Goal: Navigation & Orientation: Go to known website

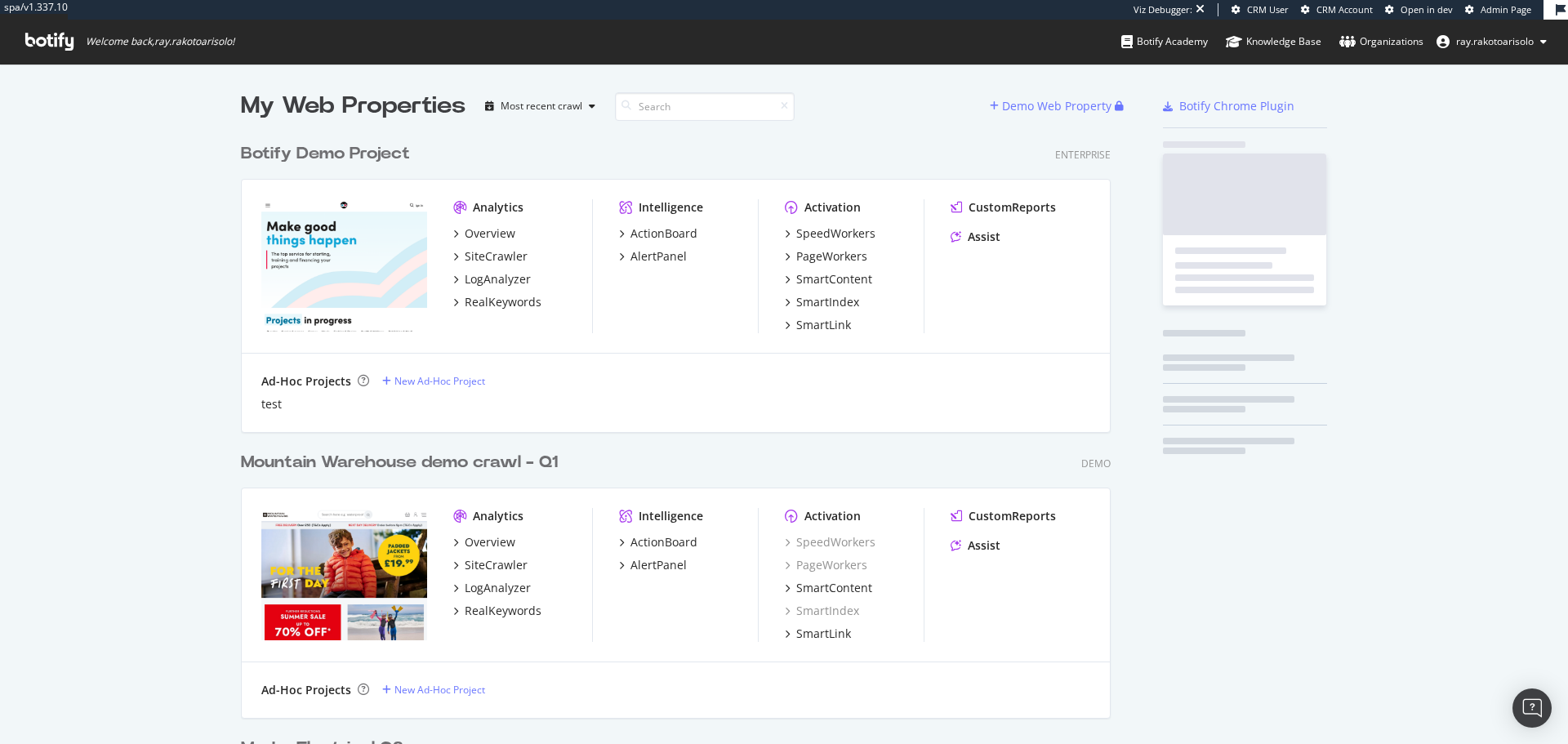
scroll to position [5444, 871]
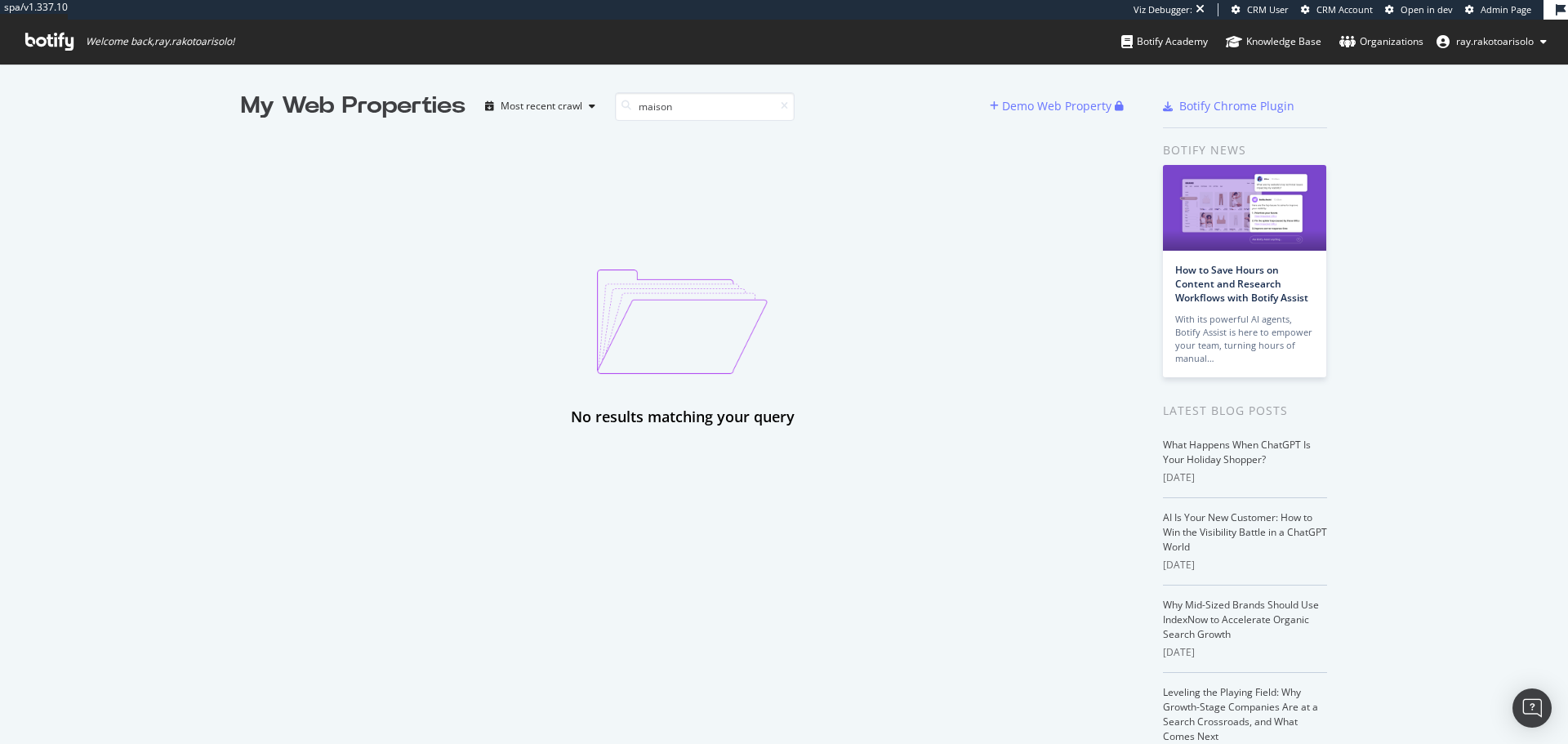
type input "maison"
click at [71, 43] on icon at bounding box center [49, 42] width 48 height 18
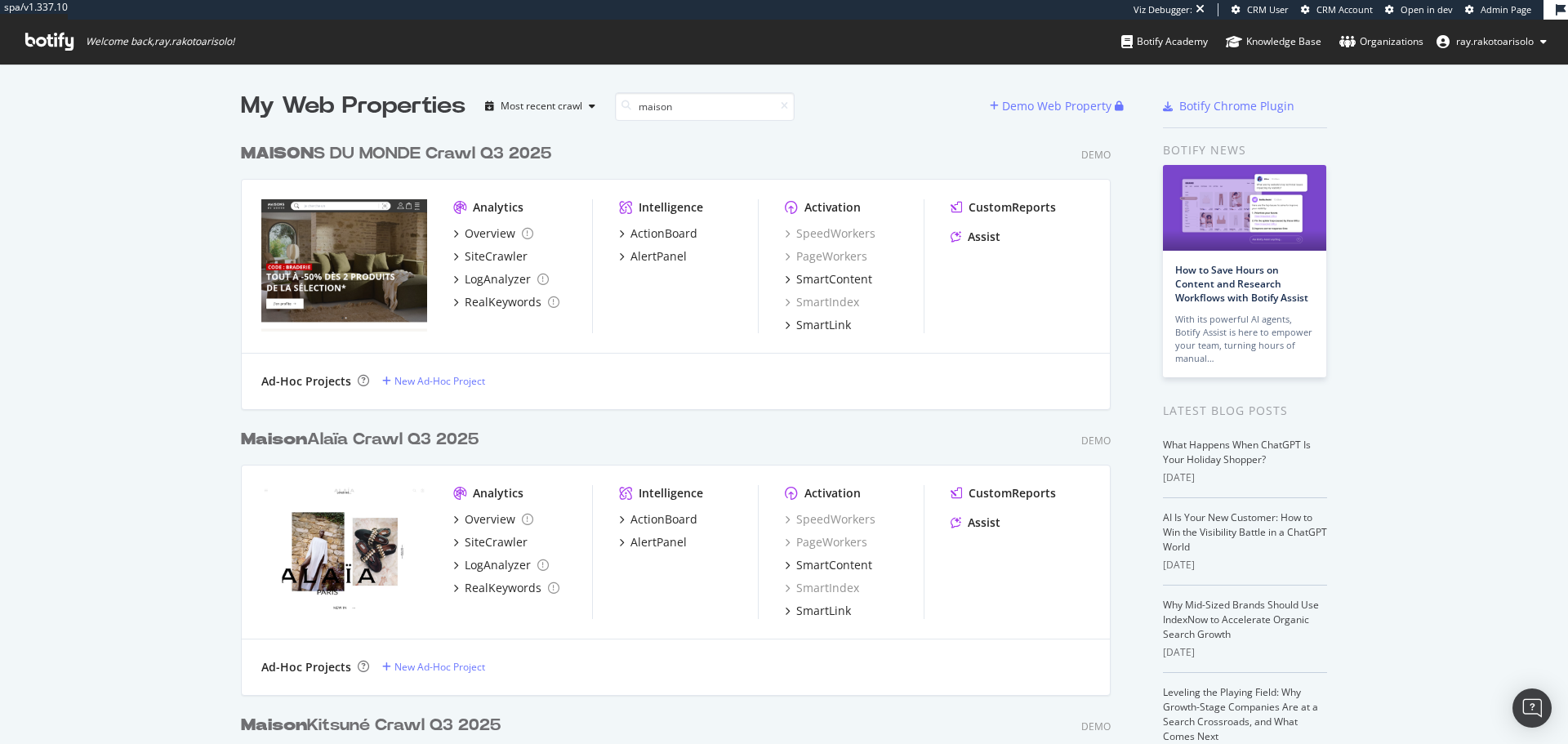
scroll to position [1132, 871]
click at [469, 158] on div "MAISON S DU MONDE Crawl Q3 2025" at bounding box center [396, 154] width 311 height 24
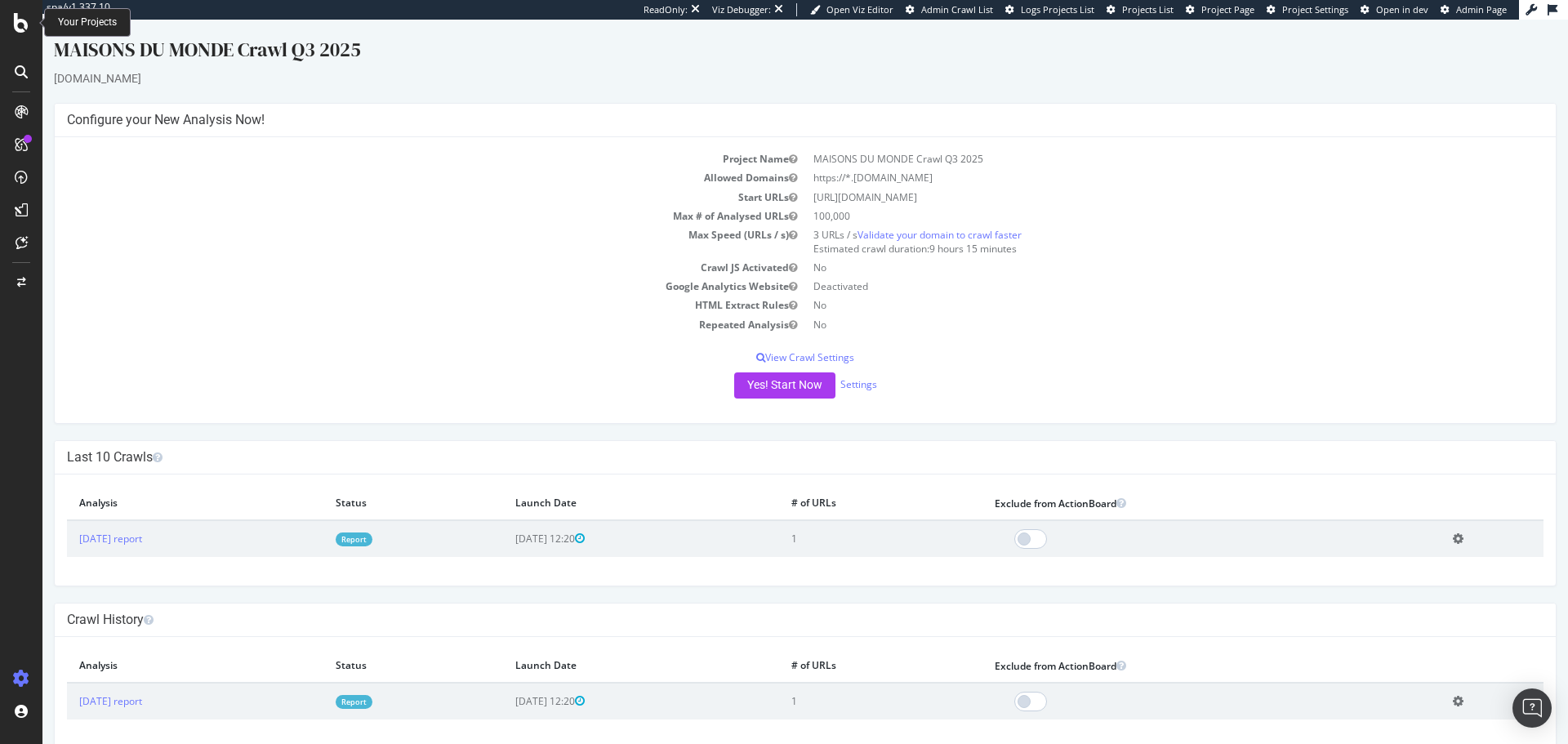
click at [15, 29] on icon at bounding box center [21, 23] width 14 height 20
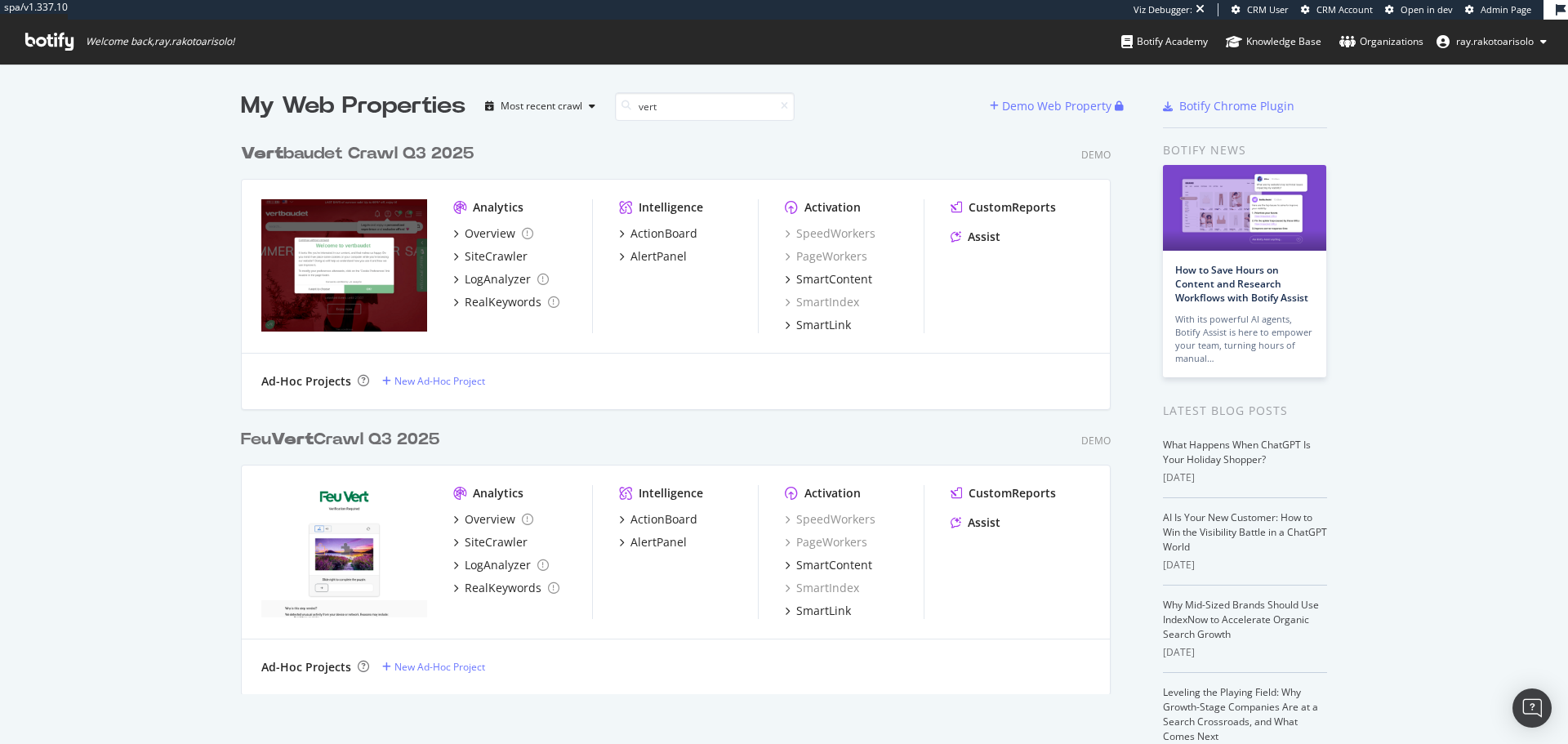
scroll to position [560, 871]
type input "vert"
click at [398, 161] on div "Vert baudet Crawl Q3 2025" at bounding box center [357, 154] width 233 height 24
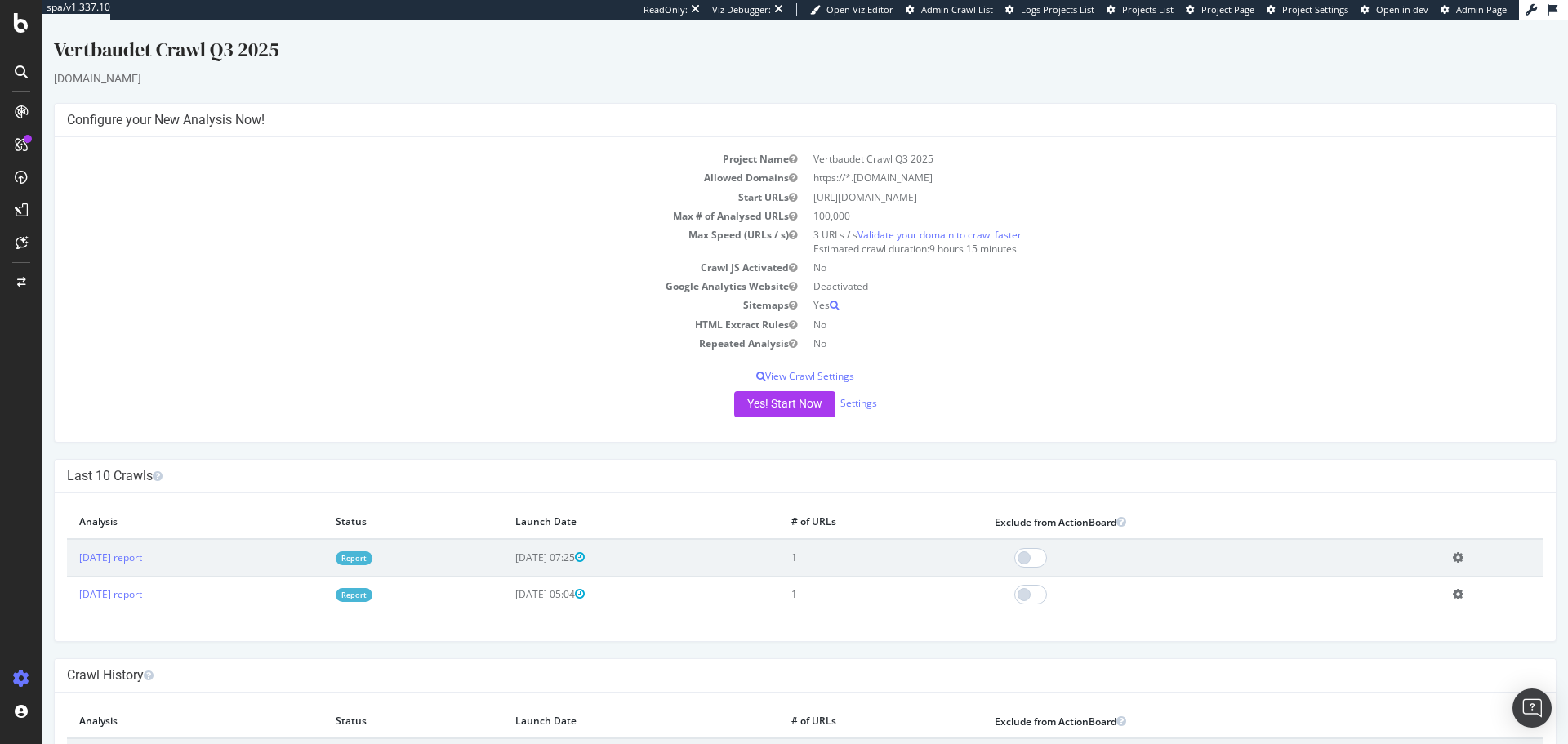
click at [25, 72] on icon at bounding box center [21, 71] width 13 height 13
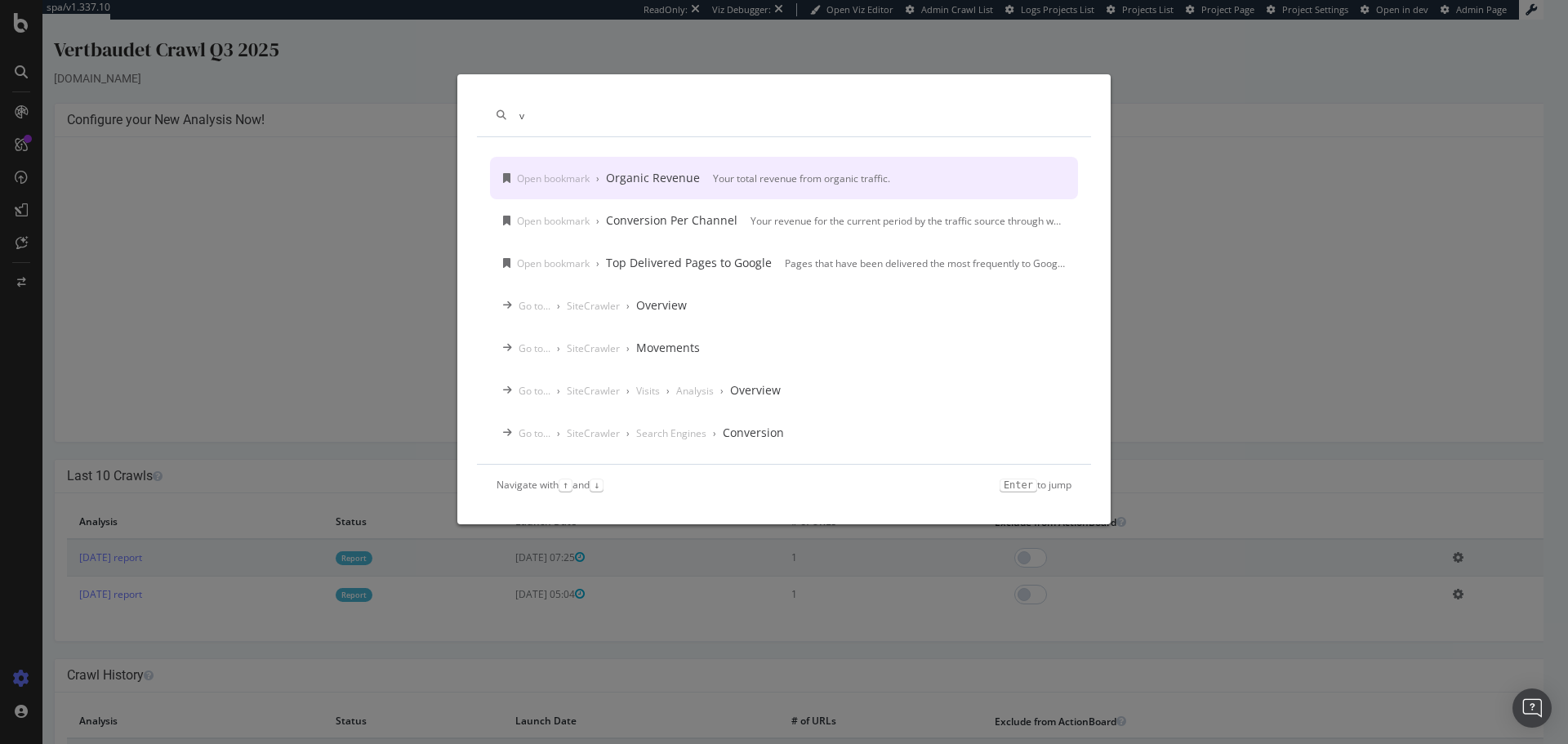
type input "v"
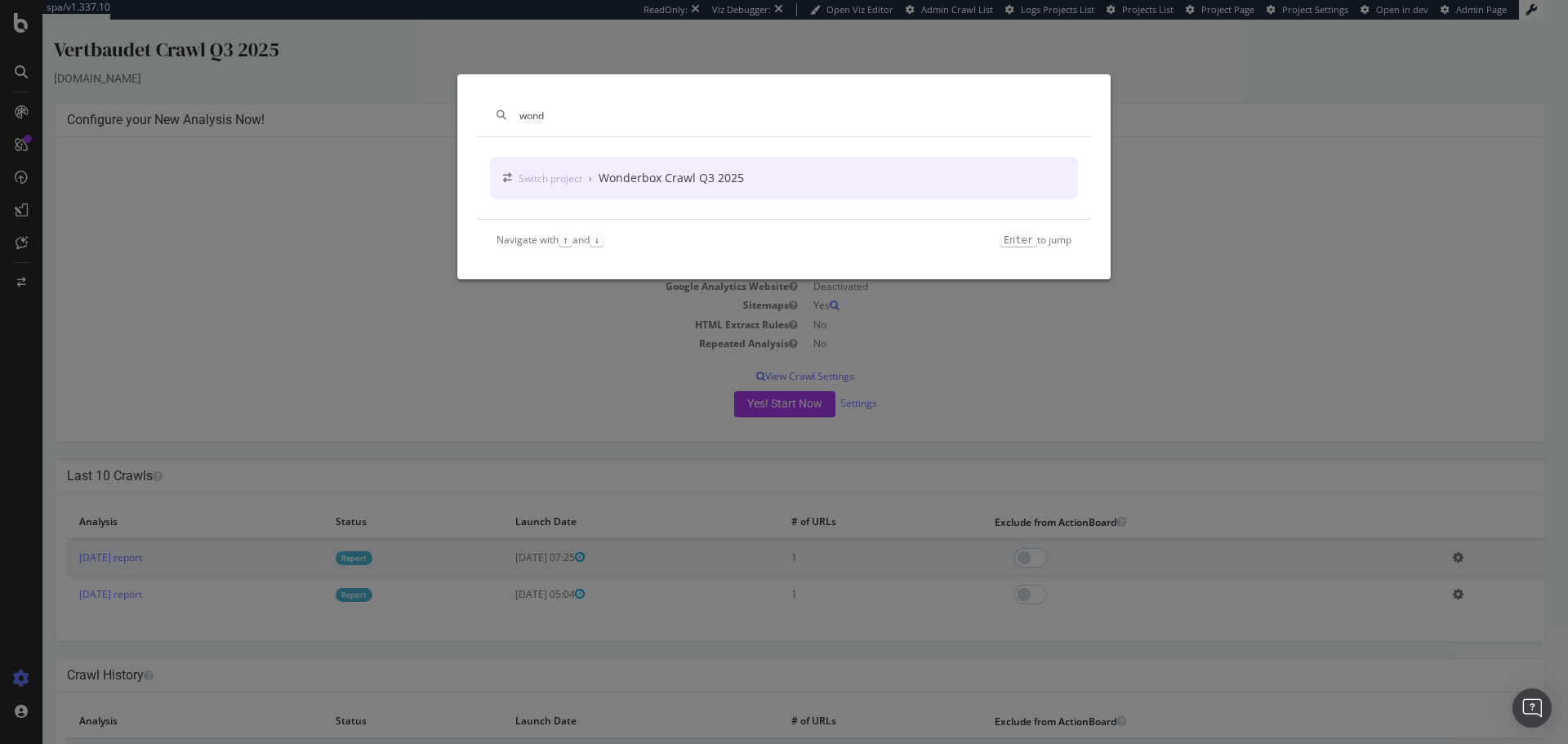
type input "wond"
click at [655, 176] on div "Wonderbox Crawl Q3 2025" at bounding box center [671, 178] width 146 height 16
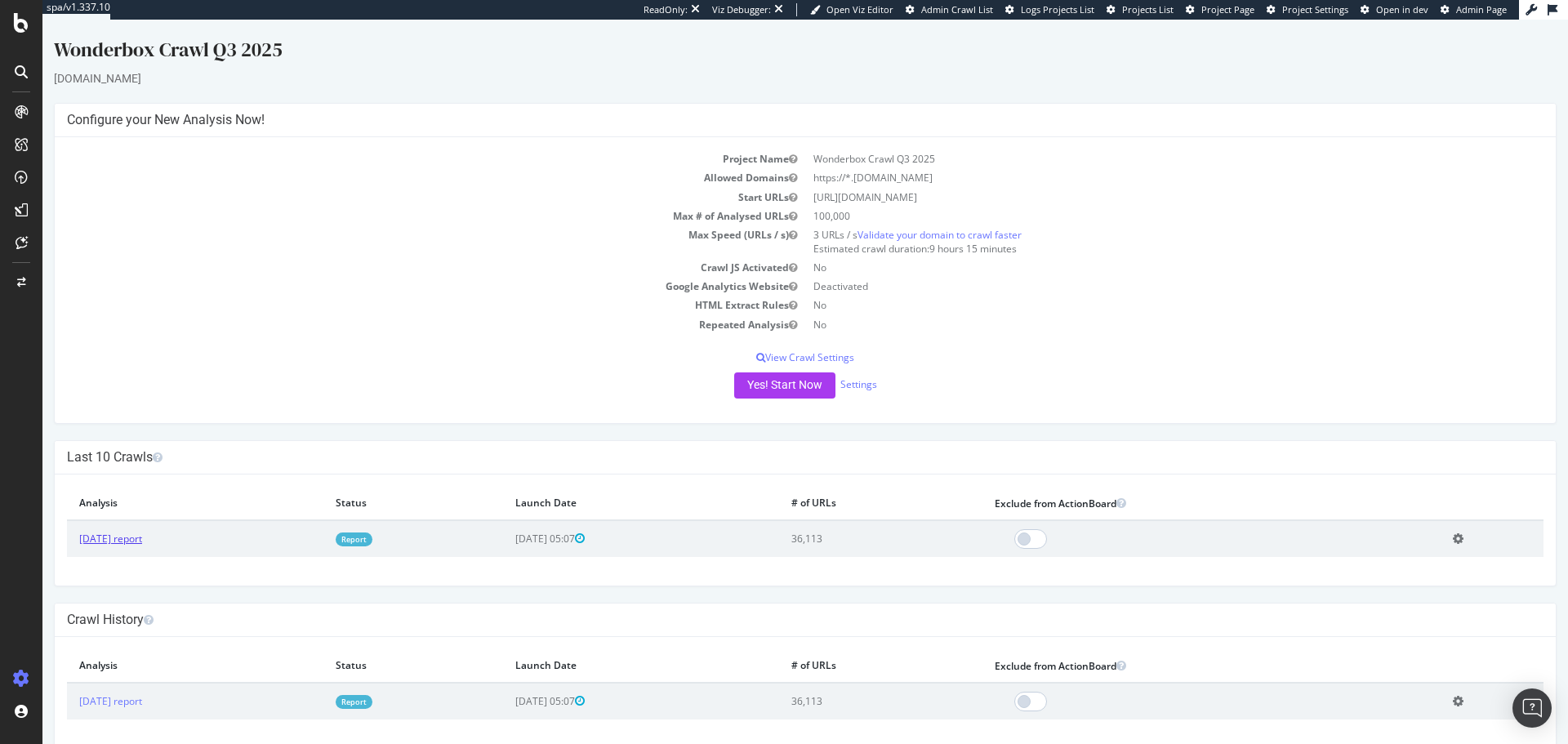
click at [120, 533] on link "[DATE] report" at bounding box center [111, 539] width 63 height 14
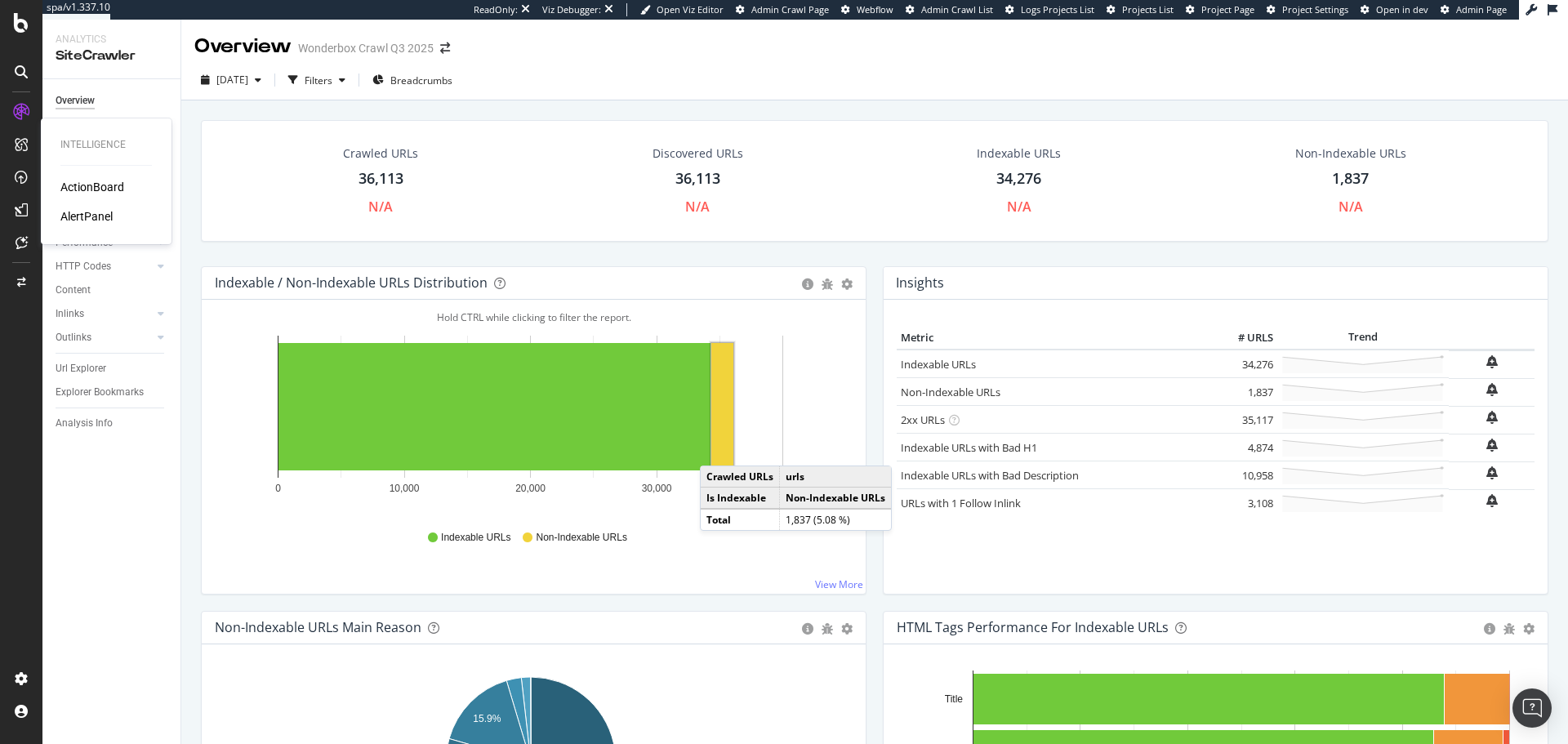
click at [94, 181] on div "ActionBoard" at bounding box center [92, 187] width 63 height 16
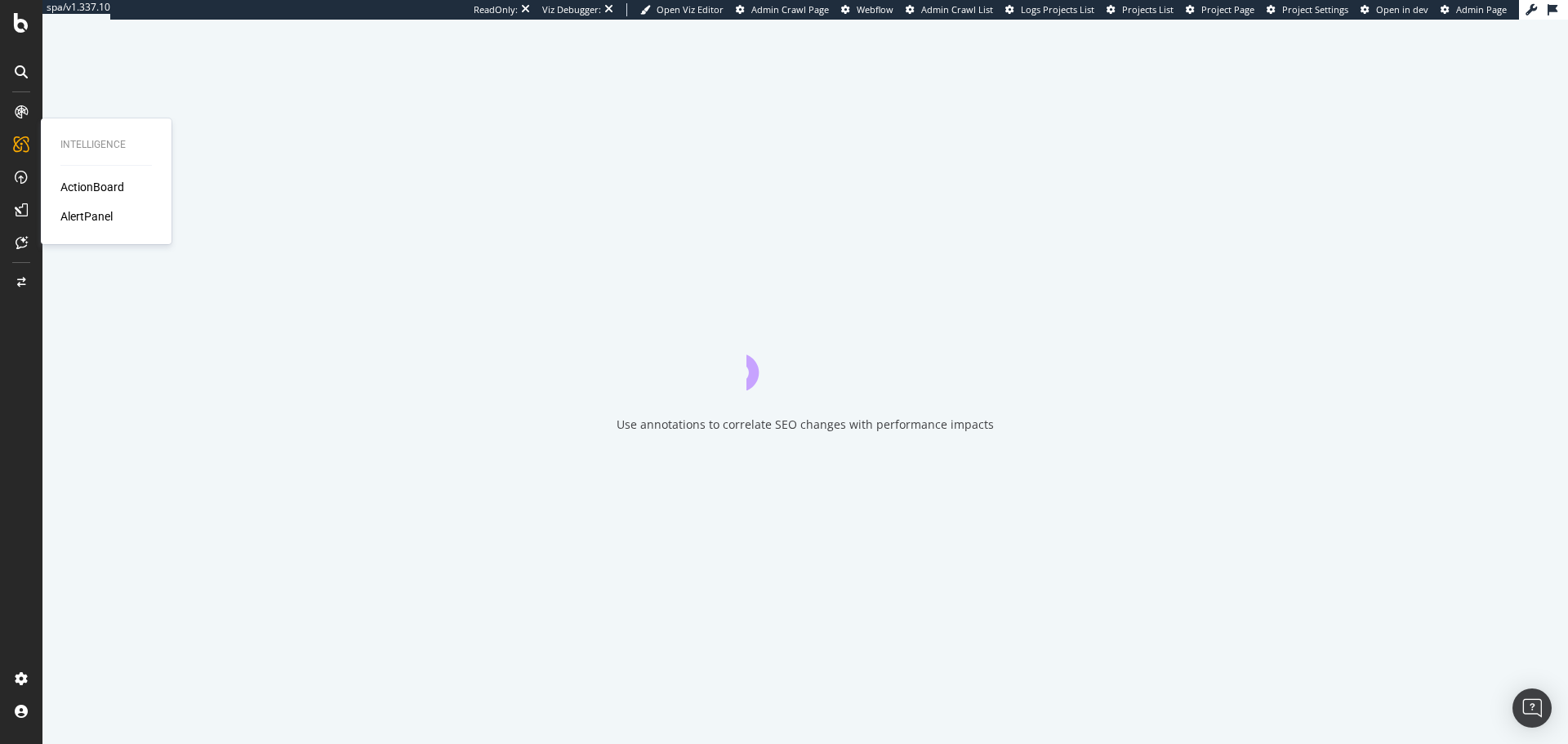
click at [86, 180] on div "ActionBoard" at bounding box center [92, 187] width 63 height 16
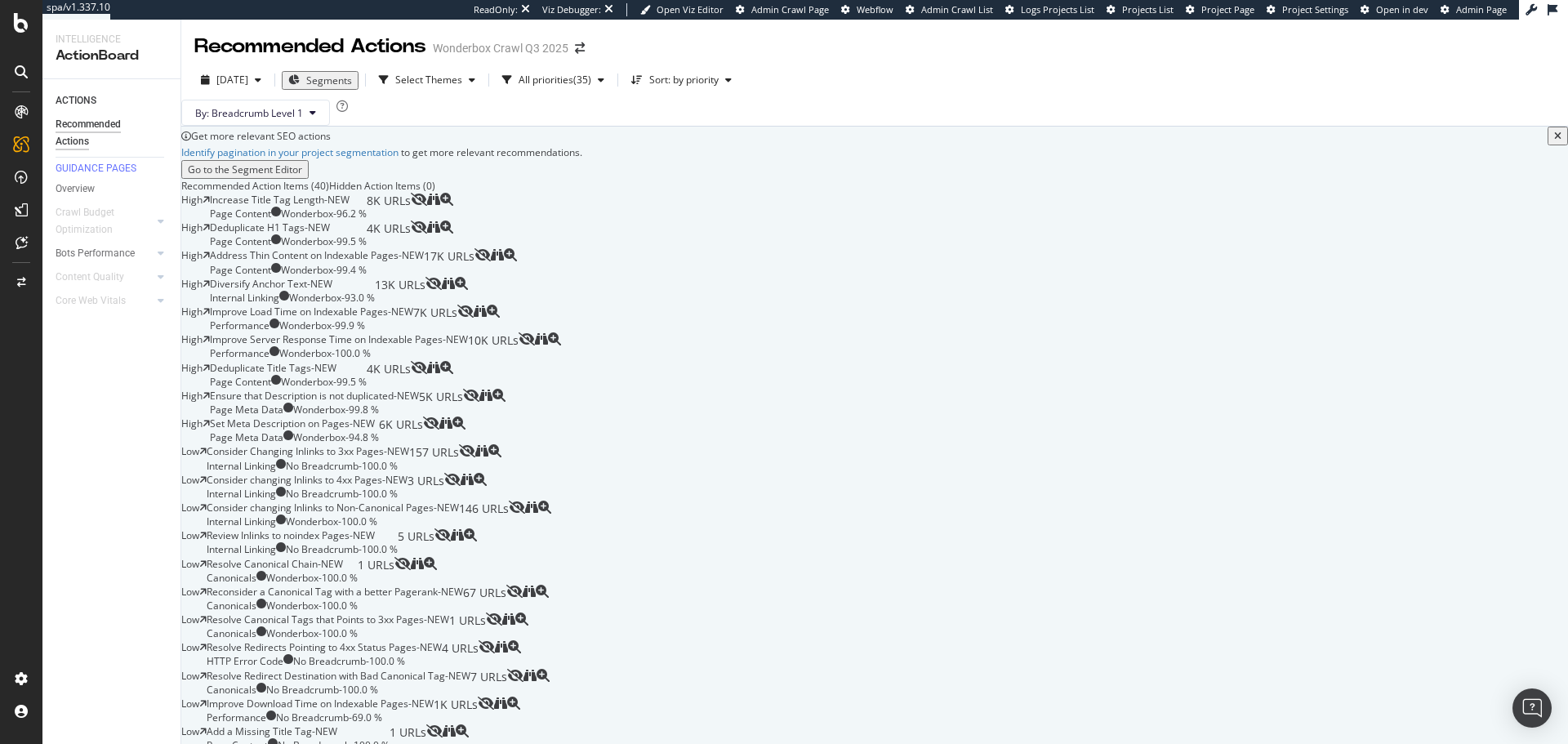
click at [12, 70] on div at bounding box center [21, 71] width 26 height 26
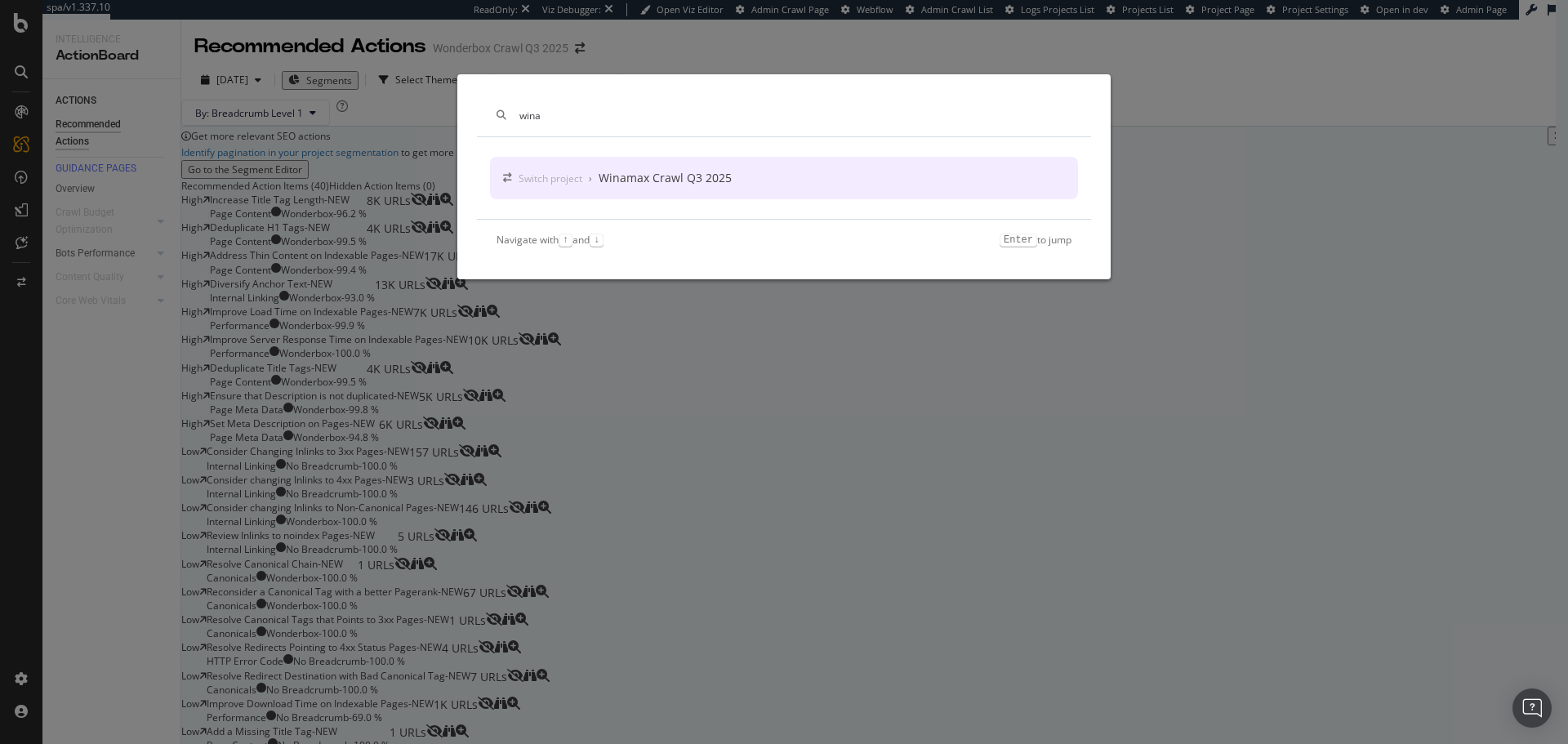
type input "wina"
click at [671, 184] on div "Winamax Crawl Q3 2025" at bounding box center [664, 178] width 133 height 16
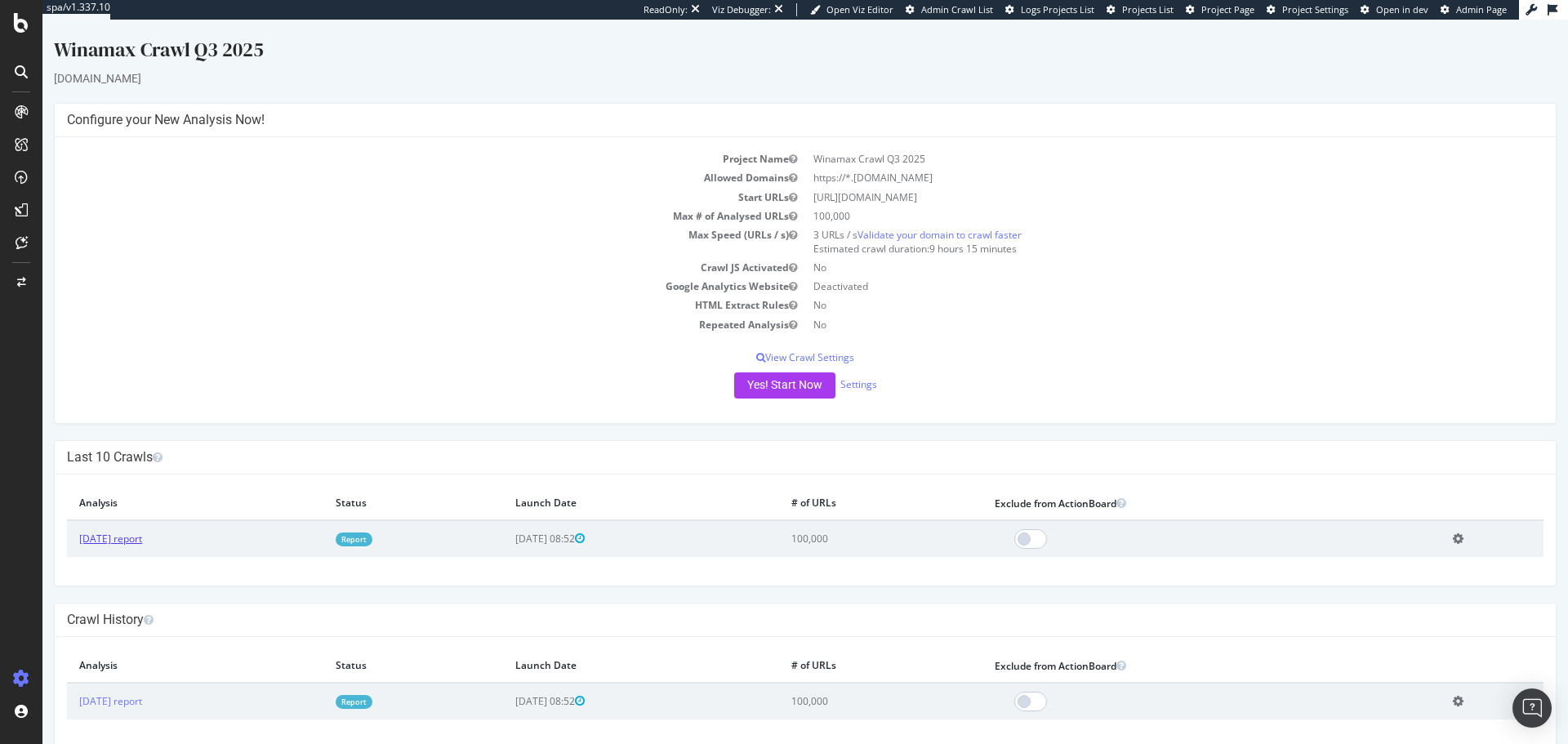
click at [135, 537] on link "[DATE] report" at bounding box center [111, 539] width 63 height 14
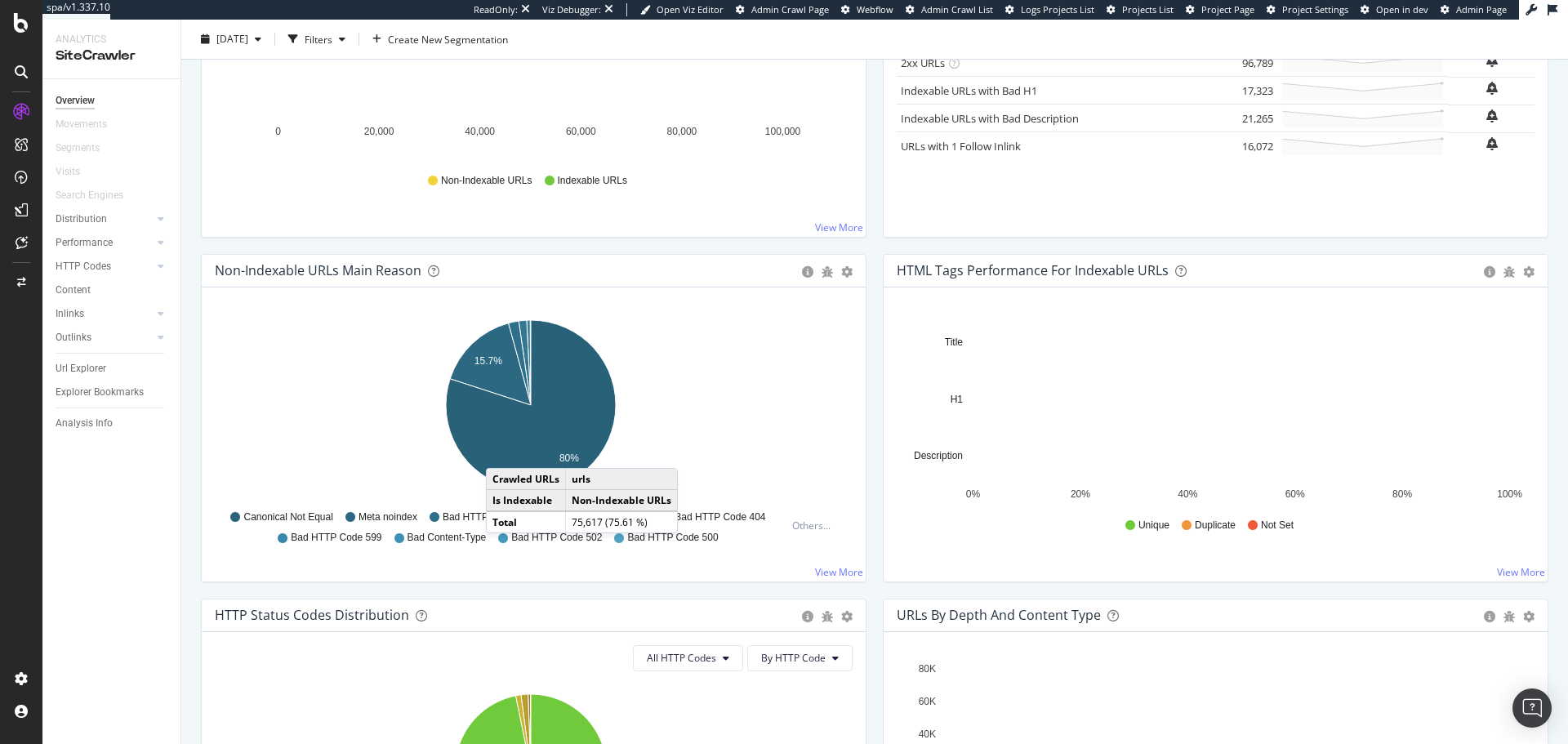
scroll to position [358, 0]
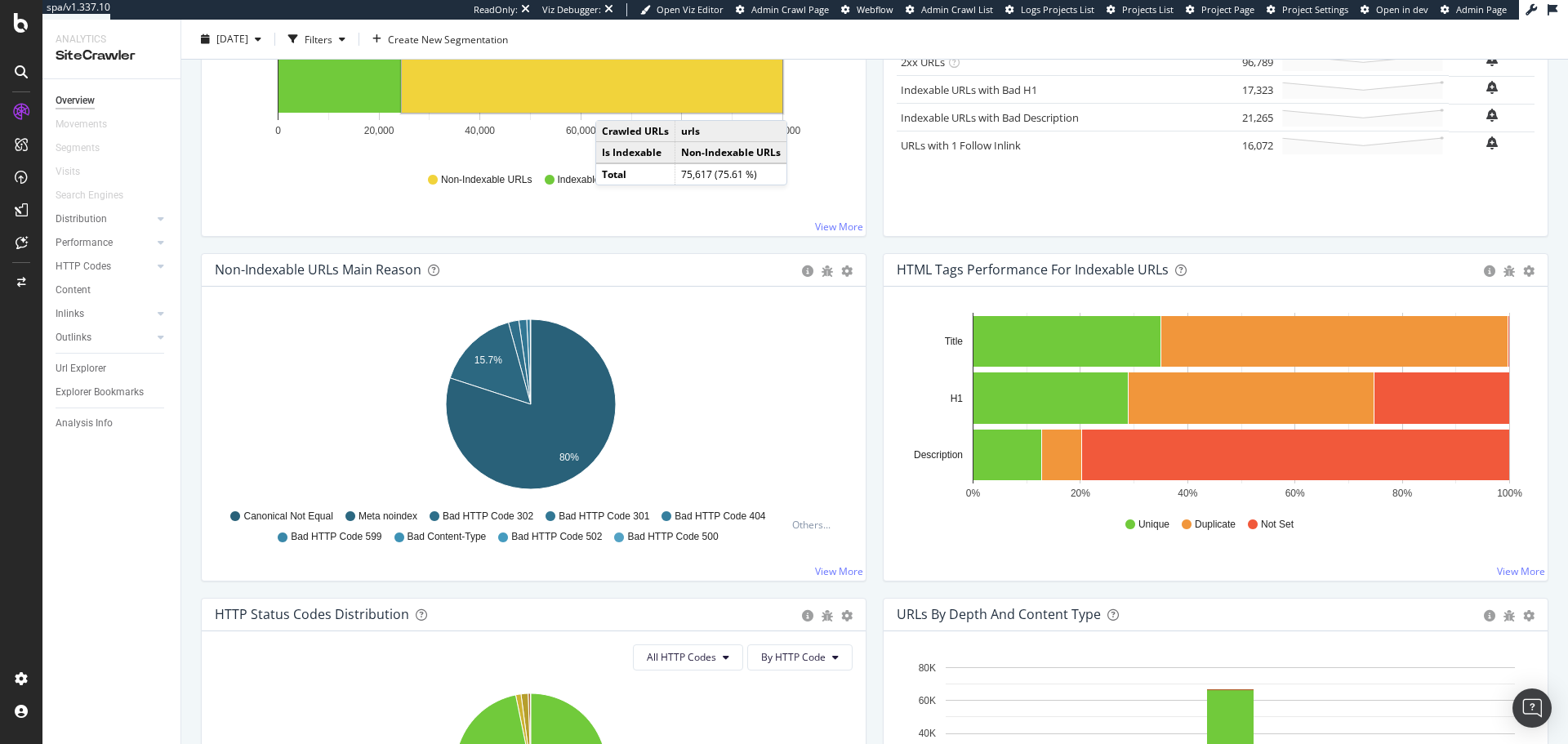
click at [24, 71] on icon at bounding box center [21, 71] width 13 height 13
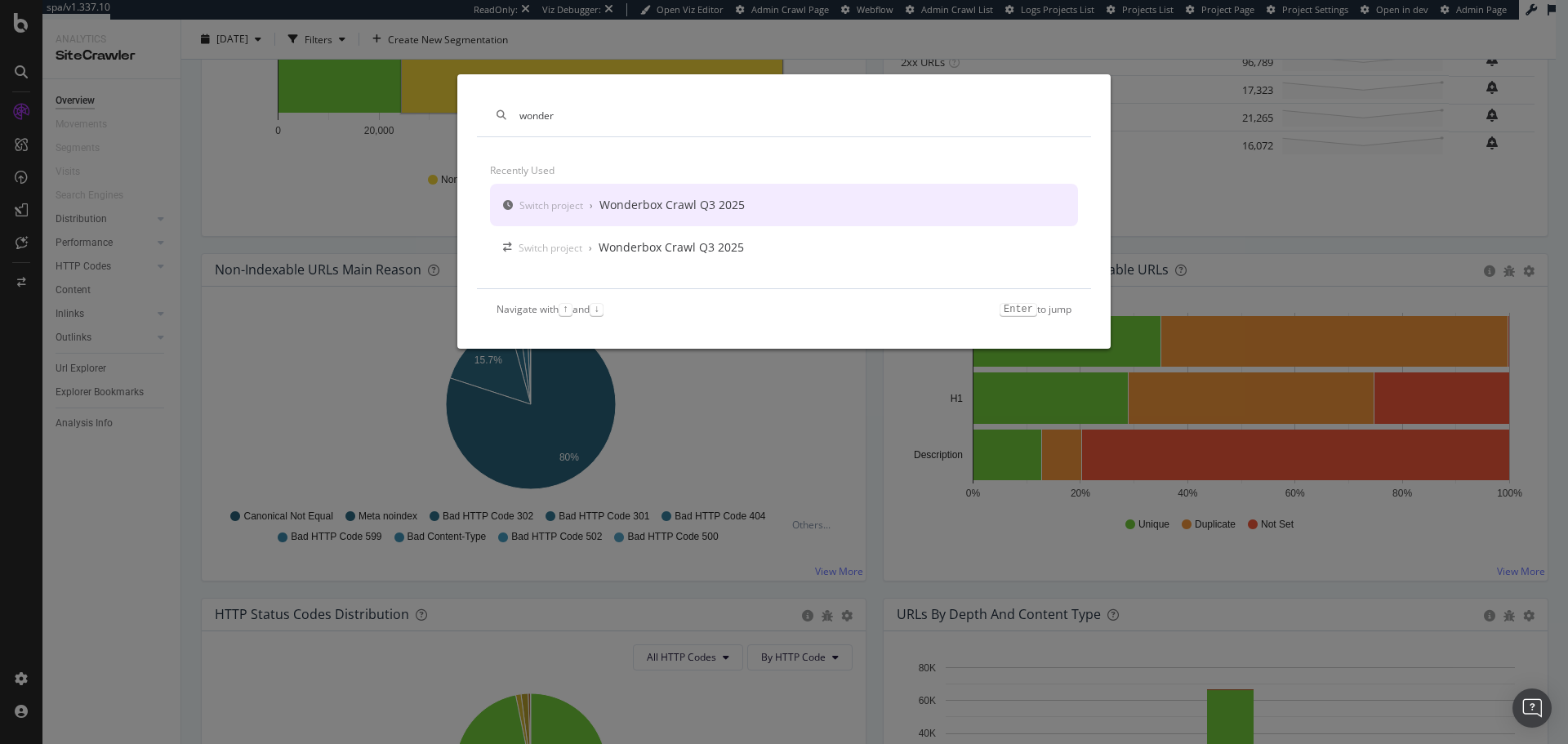
type input "wonder"
click at [610, 212] on div "Wonderbox Crawl Q3 2025" at bounding box center [671, 205] width 146 height 16
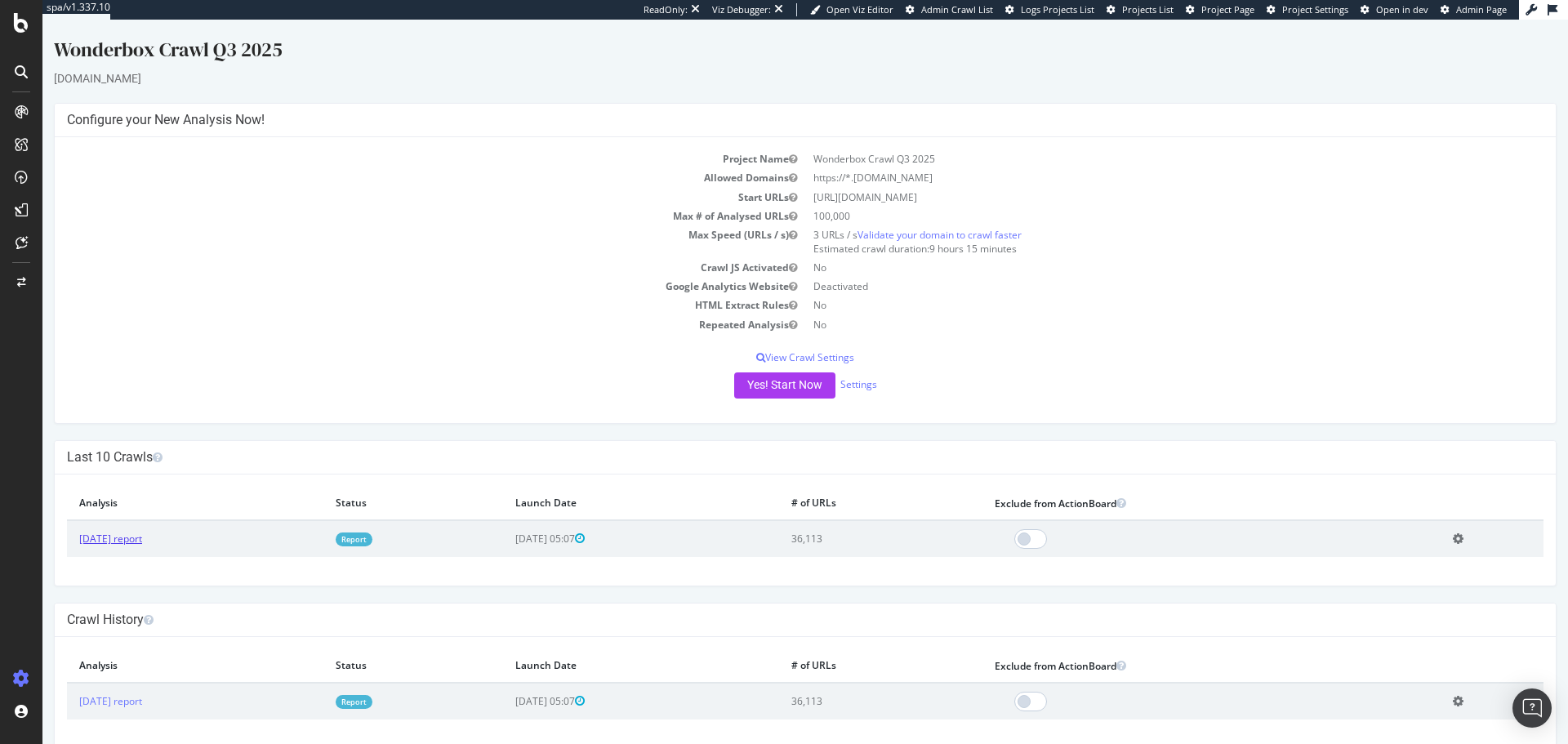
click at [102, 532] on link "[DATE] report" at bounding box center [111, 539] width 63 height 14
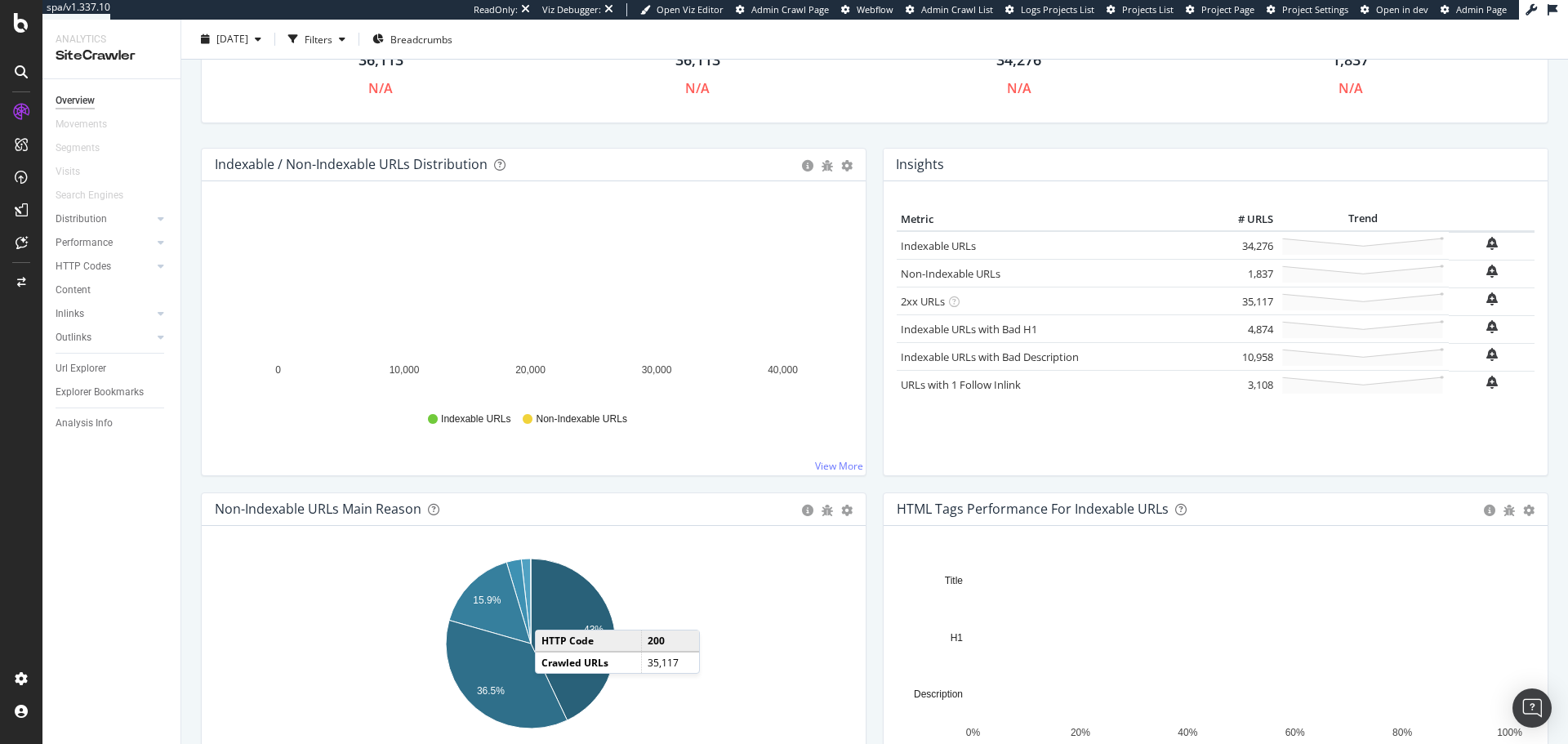
scroll to position [322, 0]
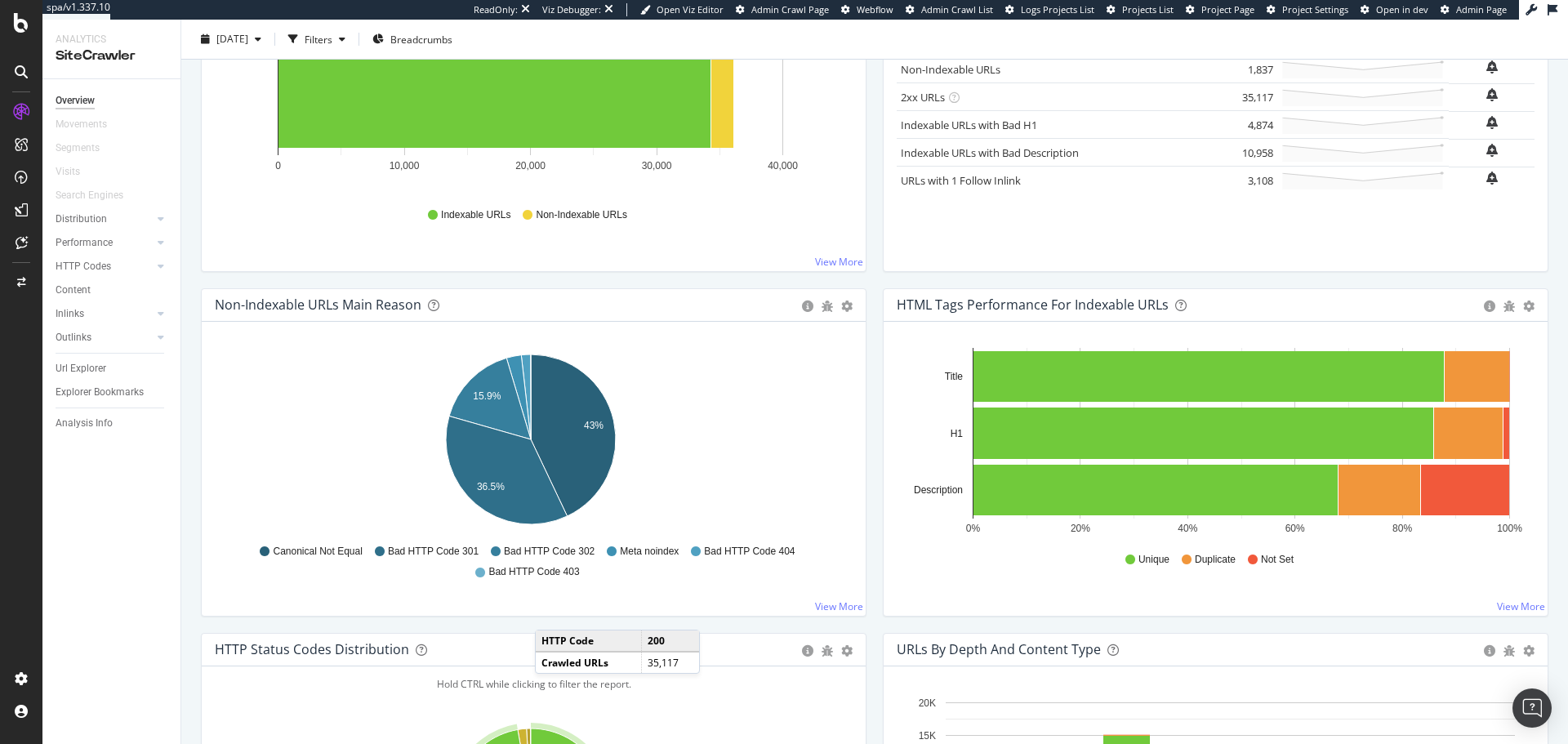
click at [32, 78] on div at bounding box center [21, 71] width 26 height 26
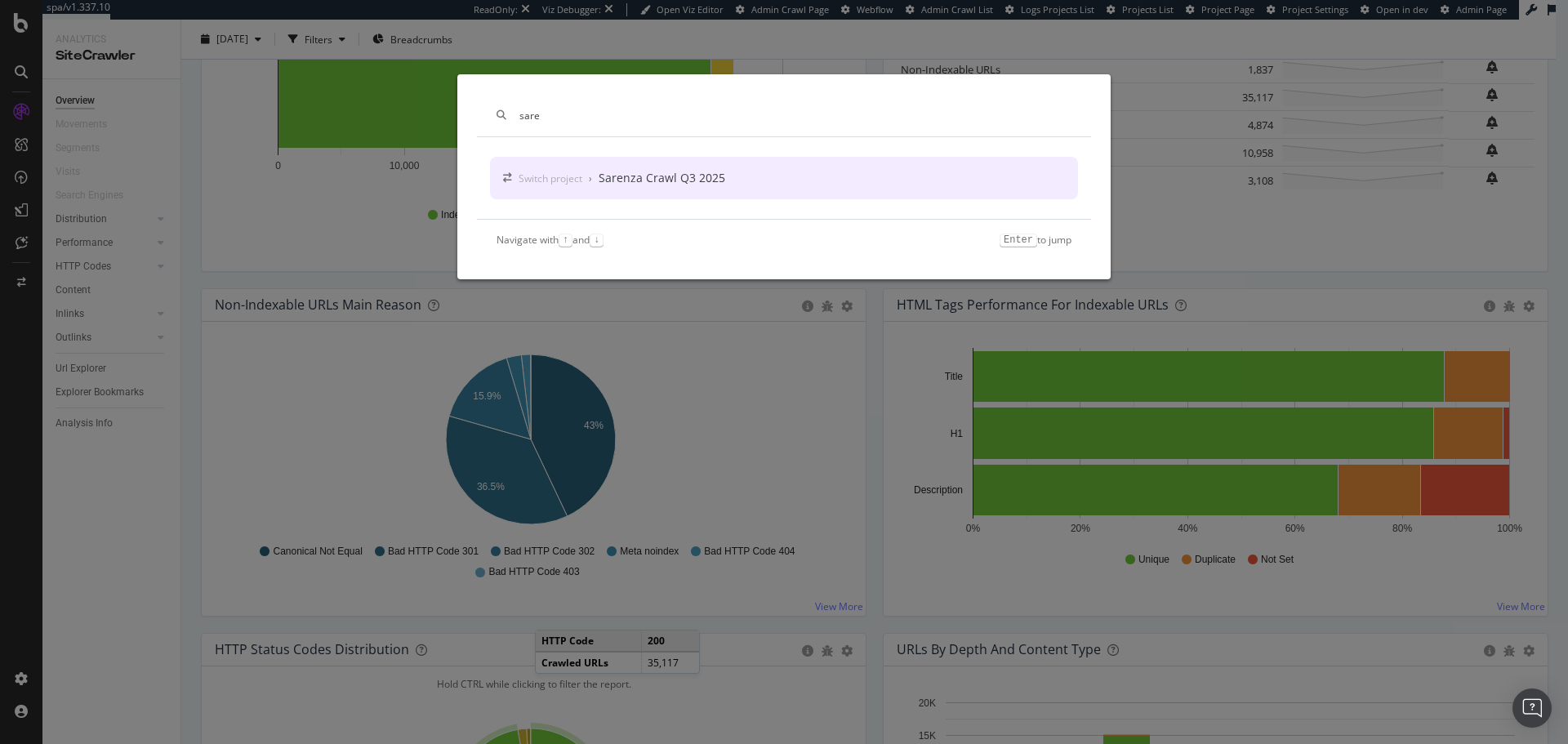
type input "sare"
click at [606, 194] on div "Switch project › Sarenza Crawl Q3 2025" at bounding box center [784, 179] width 588 height 43
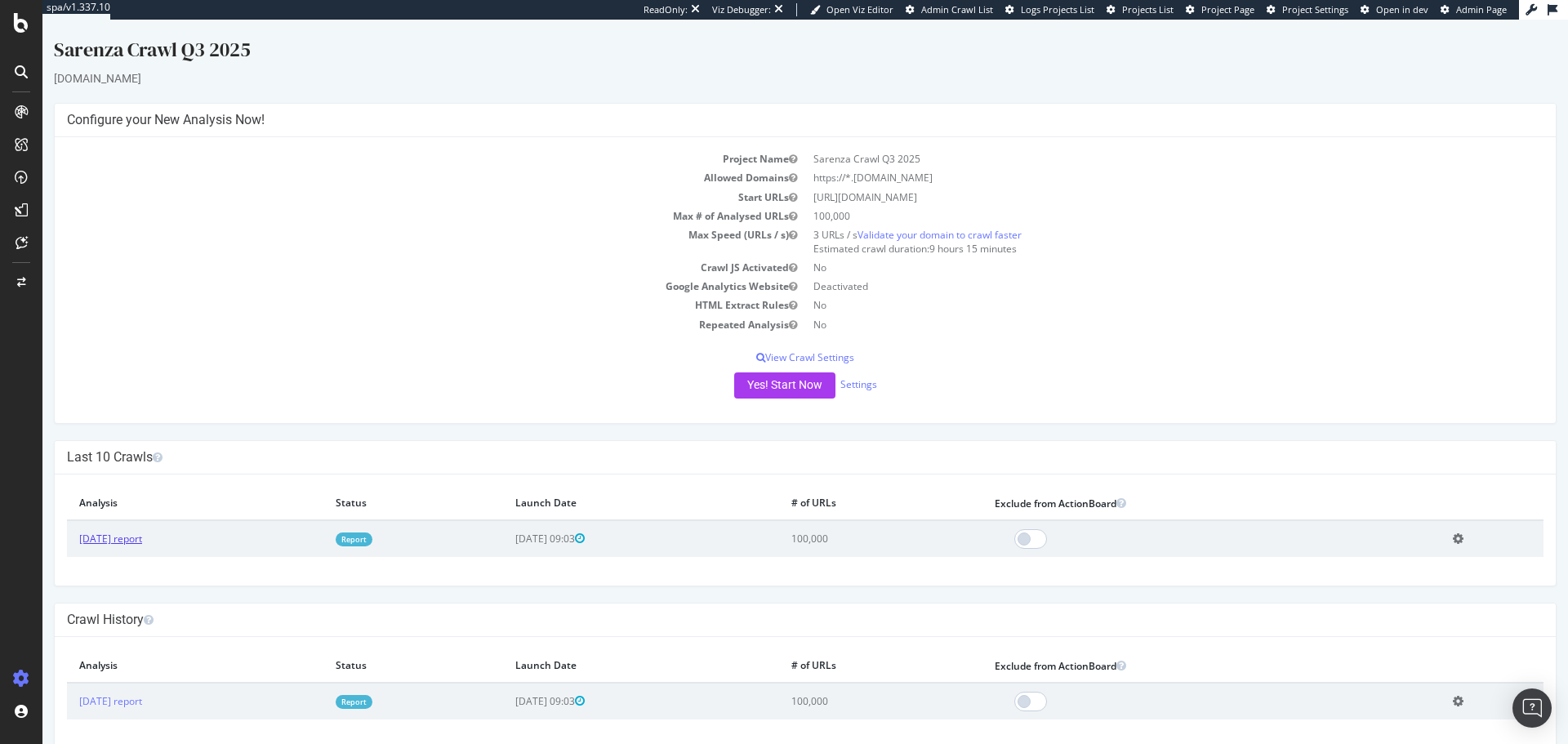
click at [110, 536] on link "[DATE] report" at bounding box center [111, 539] width 63 height 14
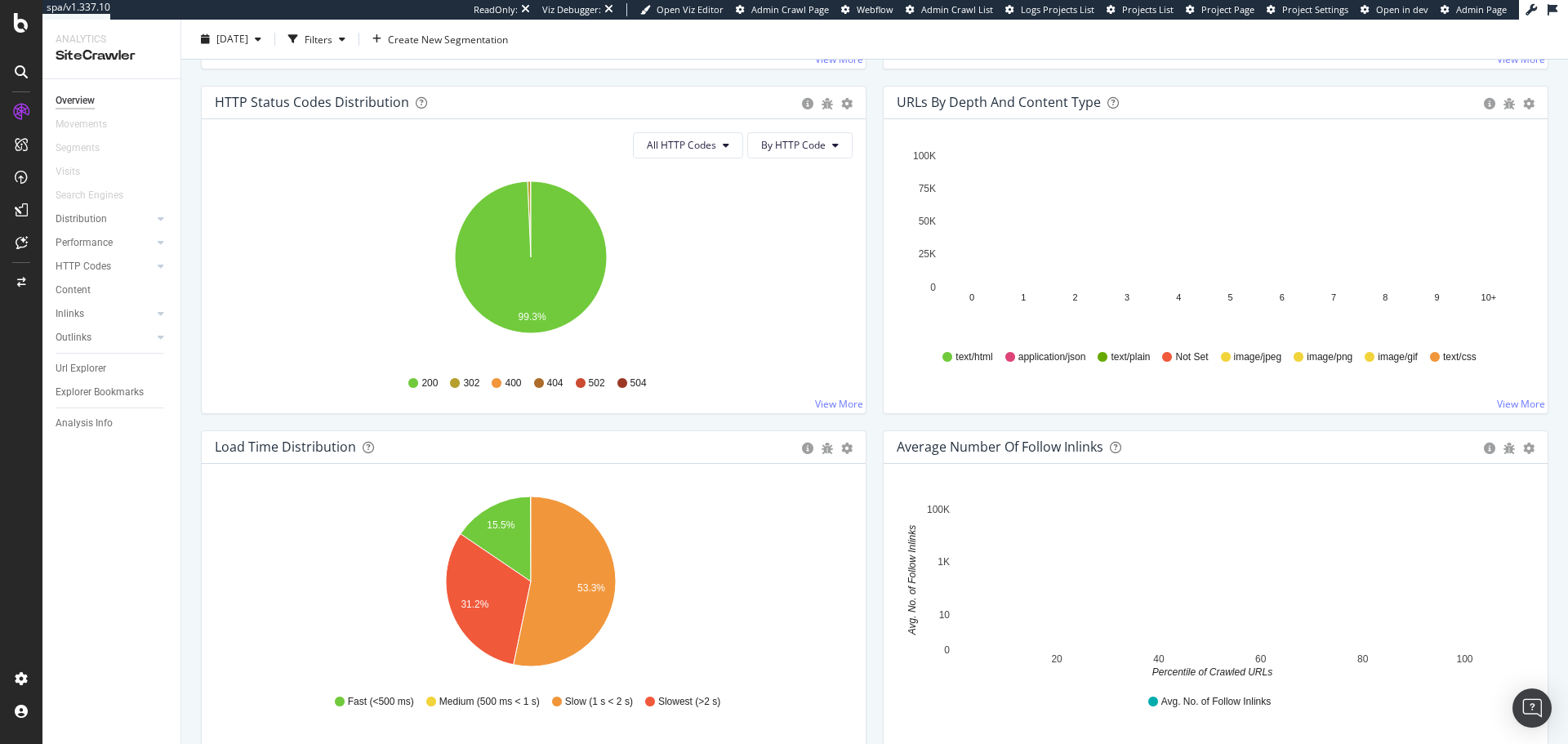
scroll to position [871, 0]
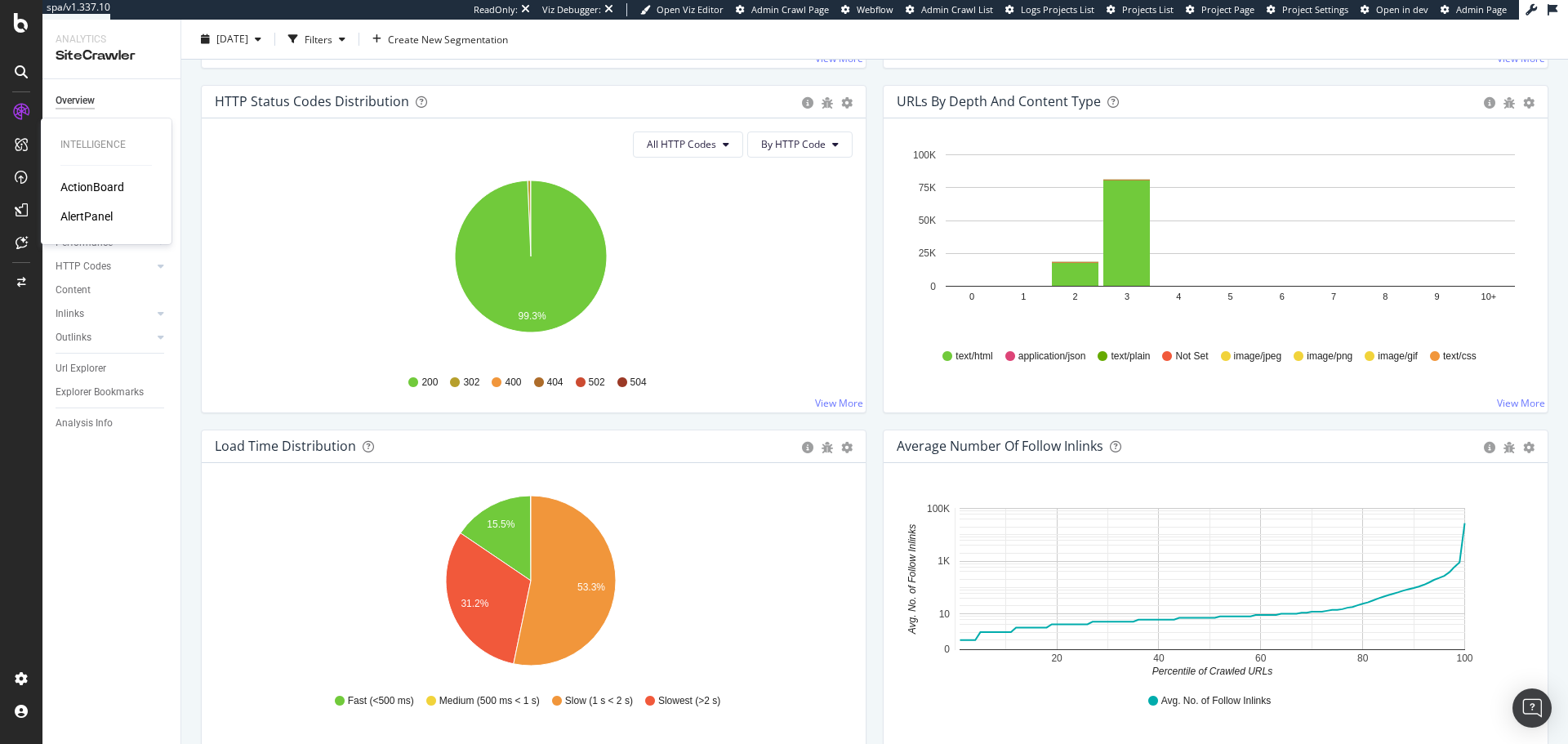
click at [88, 188] on div "ActionBoard" at bounding box center [92, 187] width 63 height 16
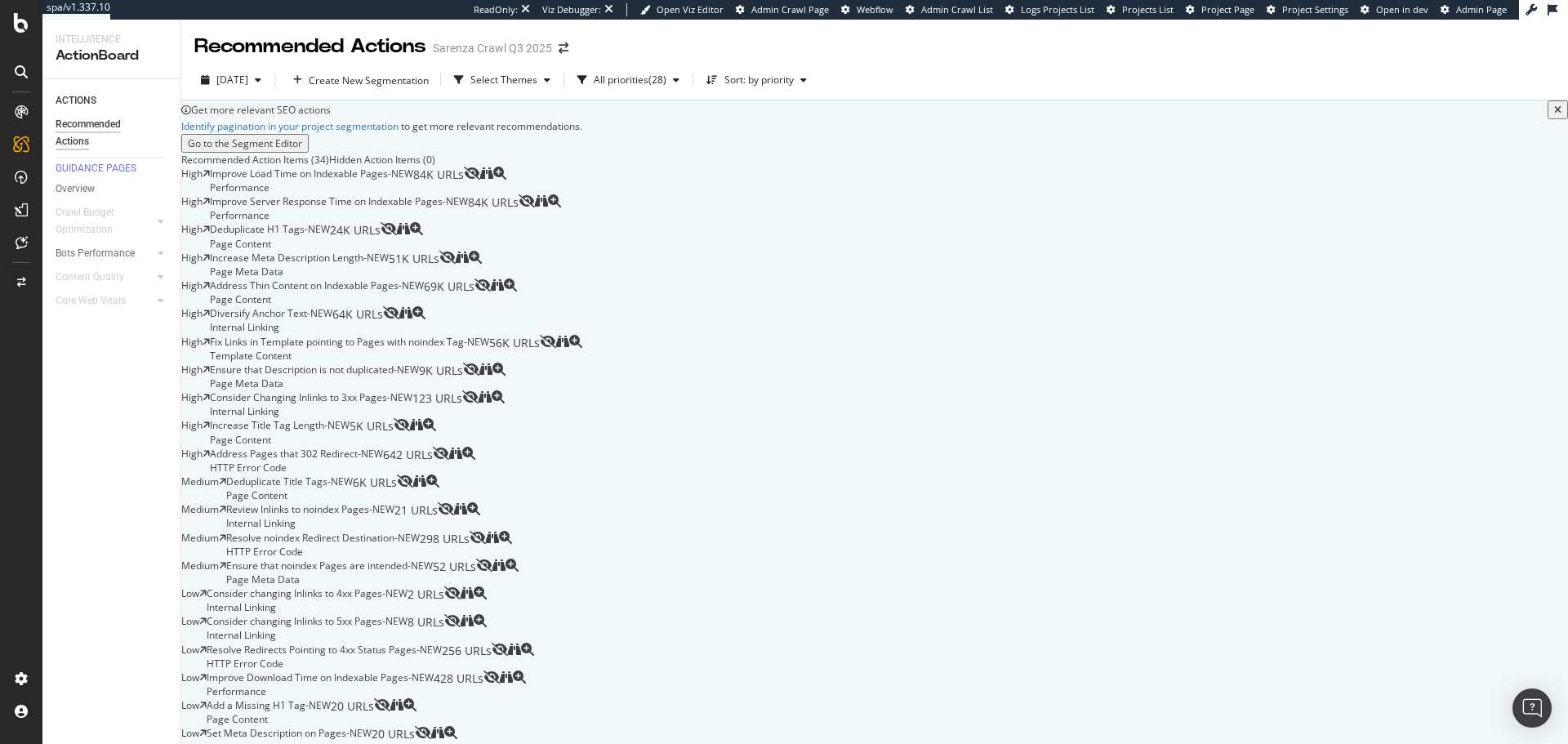
click at [27, 70] on icon at bounding box center [21, 71] width 13 height 13
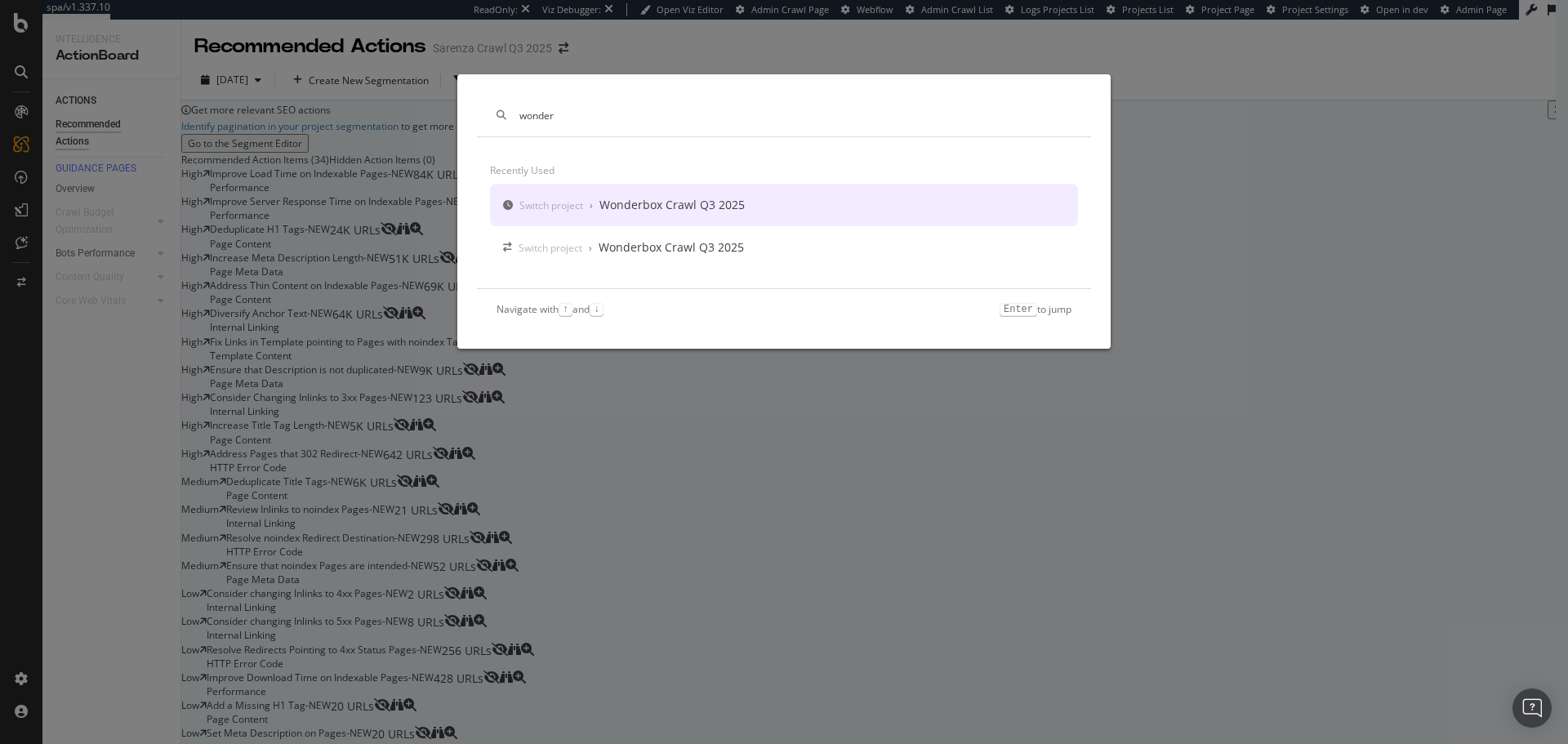
type input "wonder"
click at [598, 193] on div "Switch project › Wonderbox Crawl Q3 2025" at bounding box center [784, 205] width 588 height 43
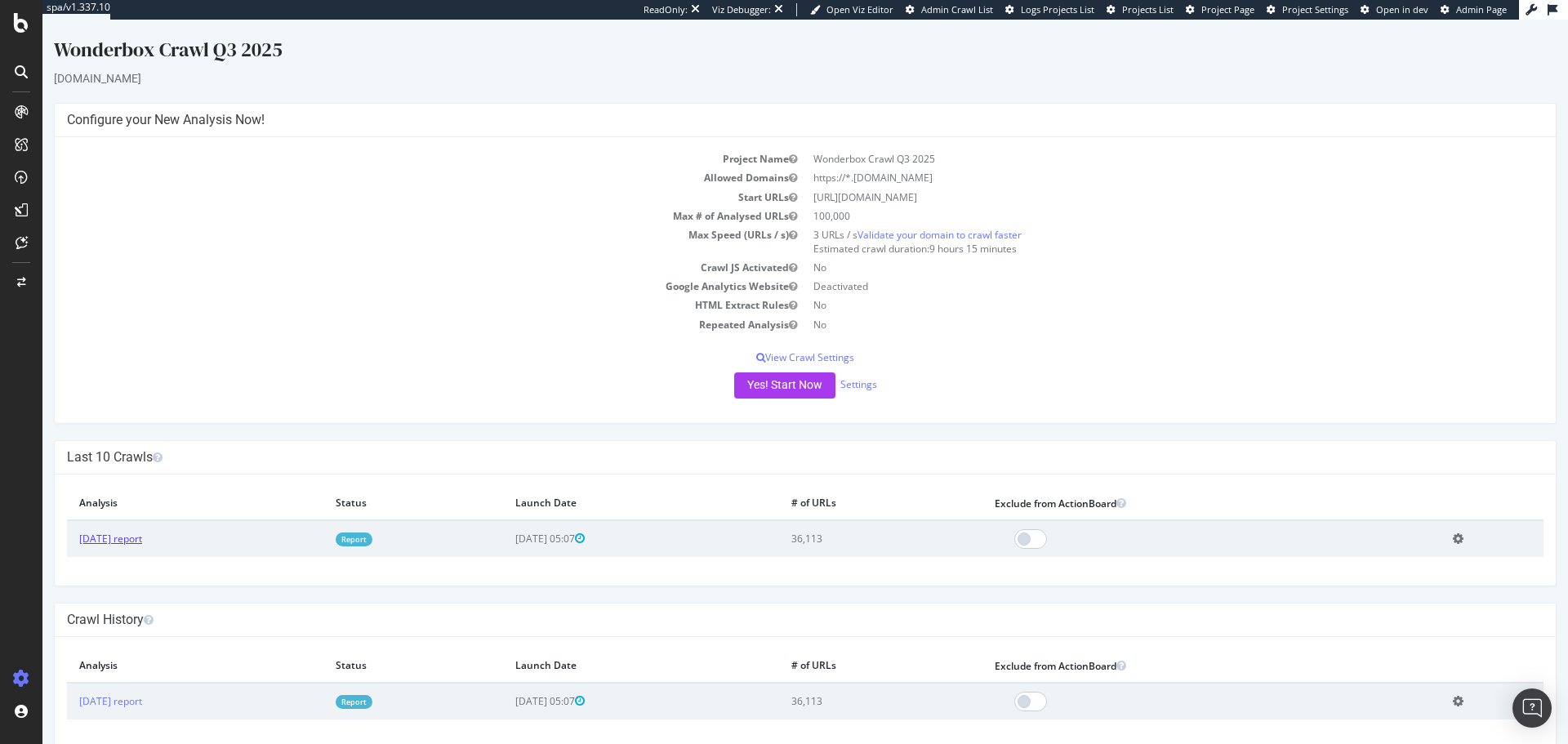
click at [142, 535] on link "[DATE] report" at bounding box center [111, 539] width 63 height 14
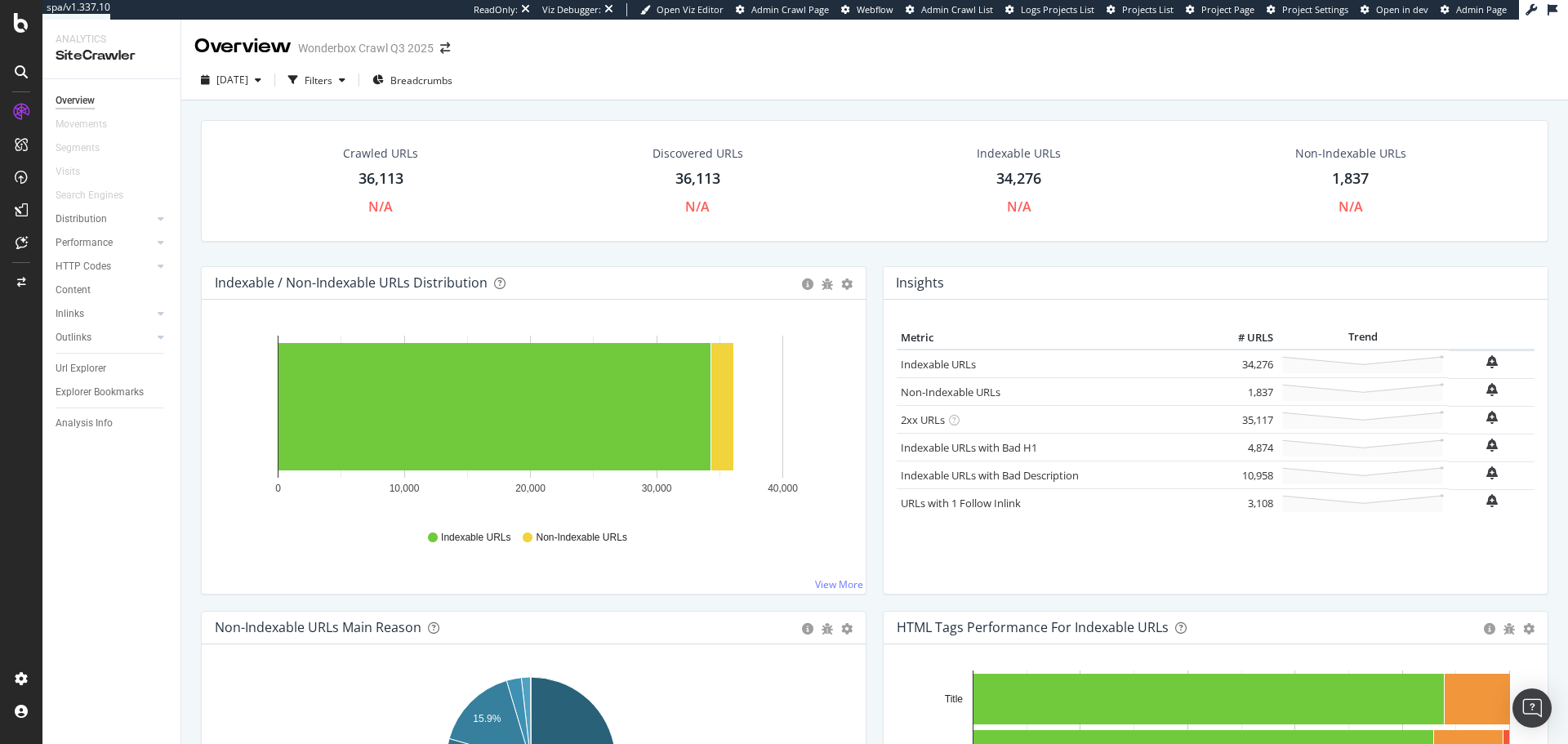
click at [12, 65] on div at bounding box center [21, 71] width 26 height 26
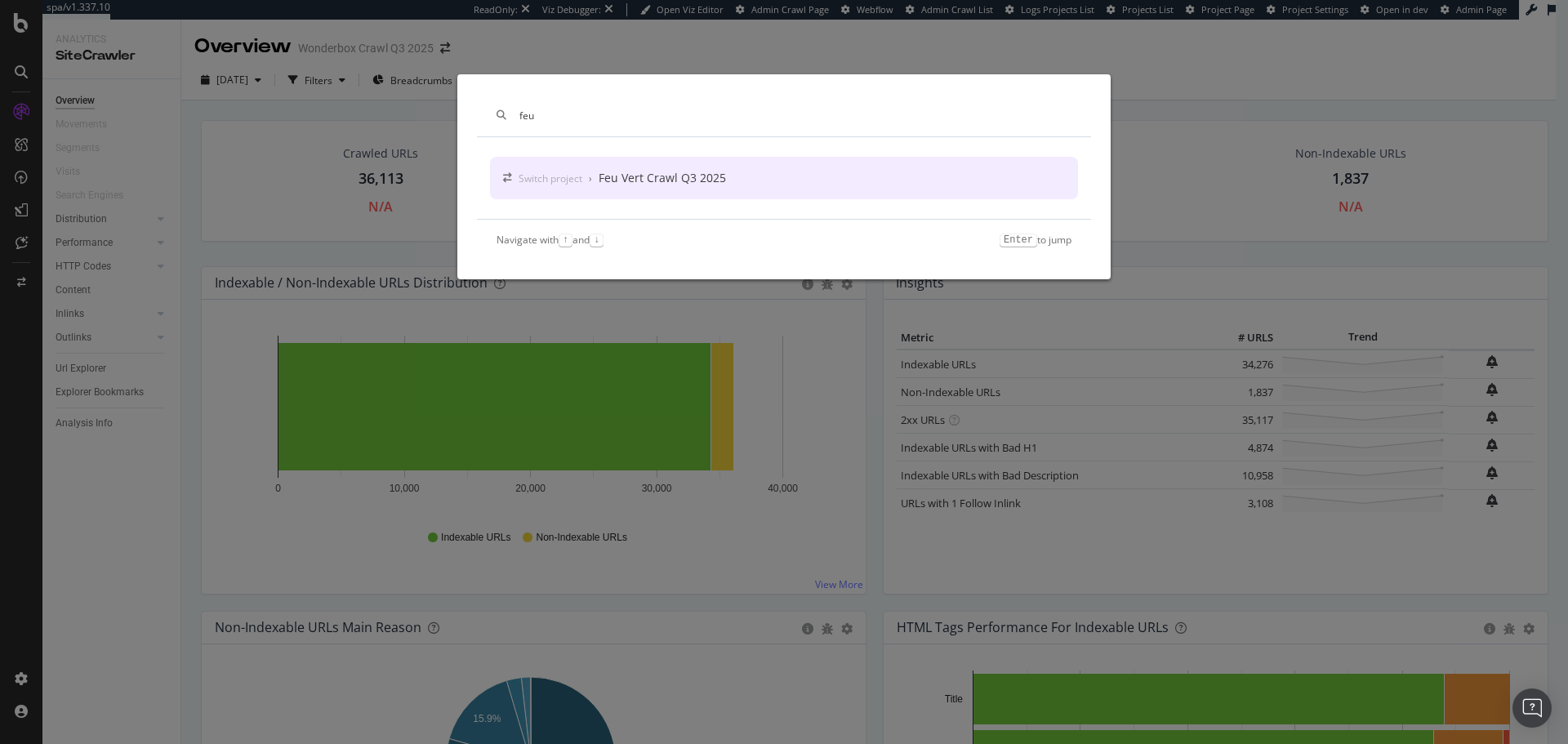
type input "feu"
click at [762, 180] on div "Switch project › Feu Vert Crawl Q3 2025" at bounding box center [784, 179] width 588 height 43
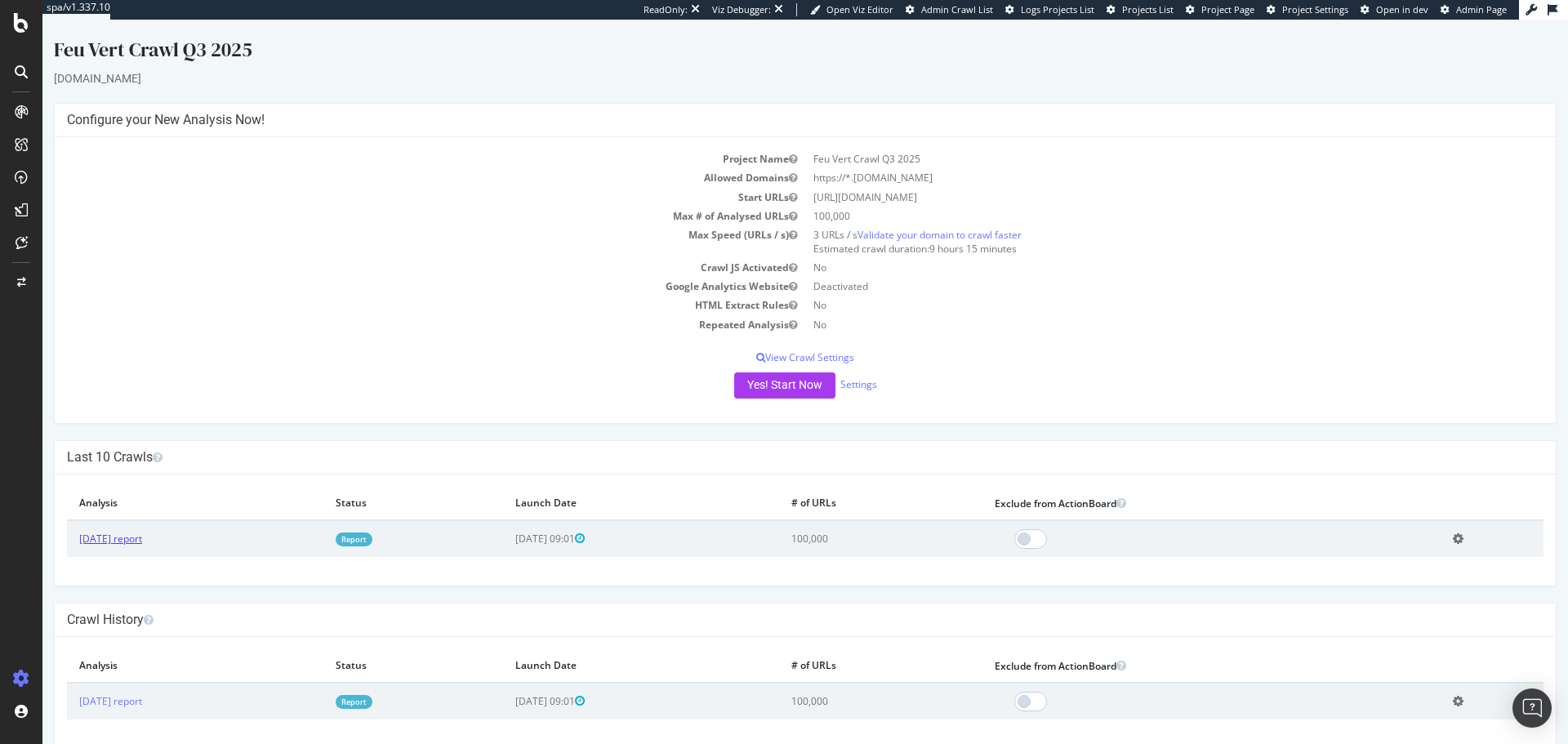
click at [142, 539] on link "[DATE] report" at bounding box center [111, 539] width 63 height 14
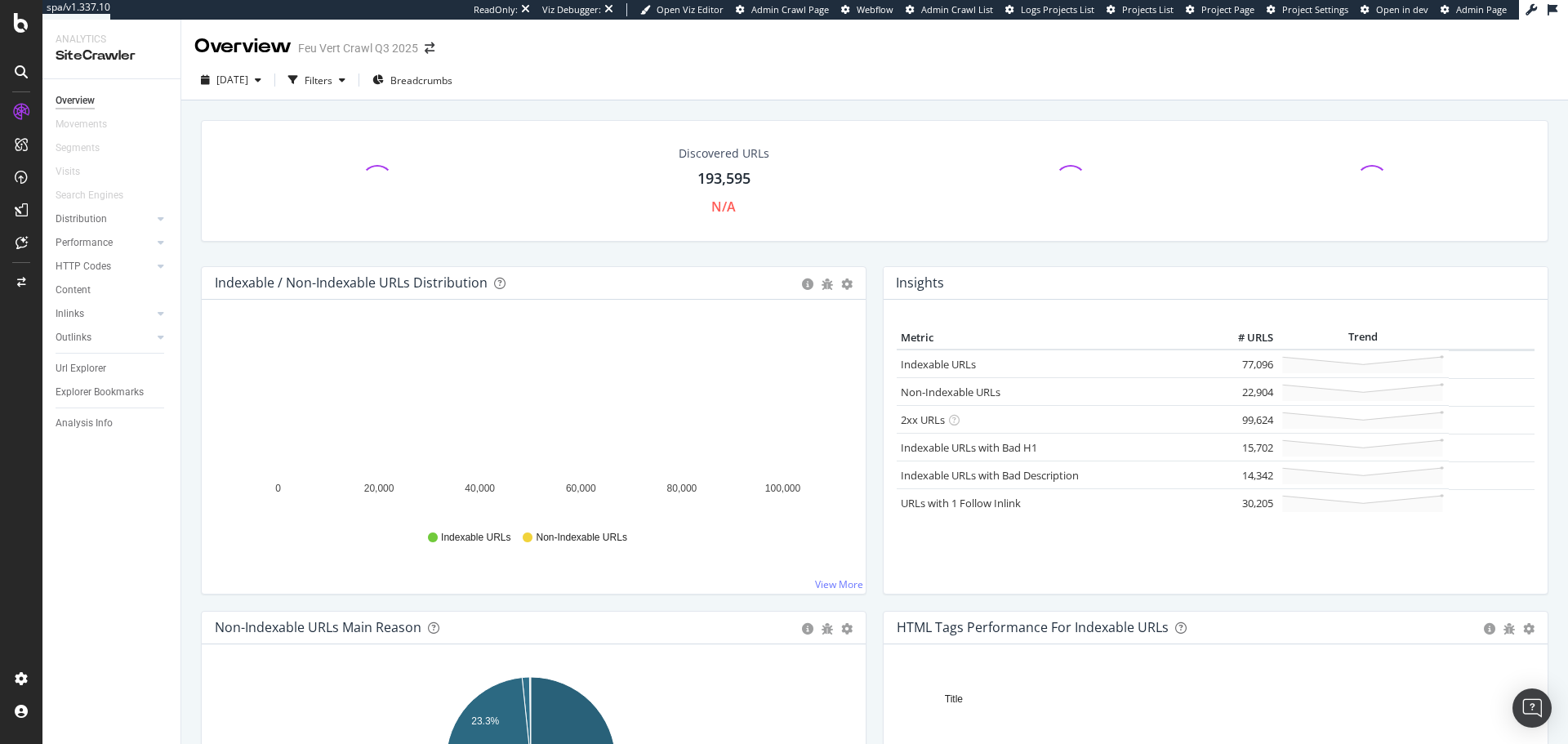
scroll to position [266, 0]
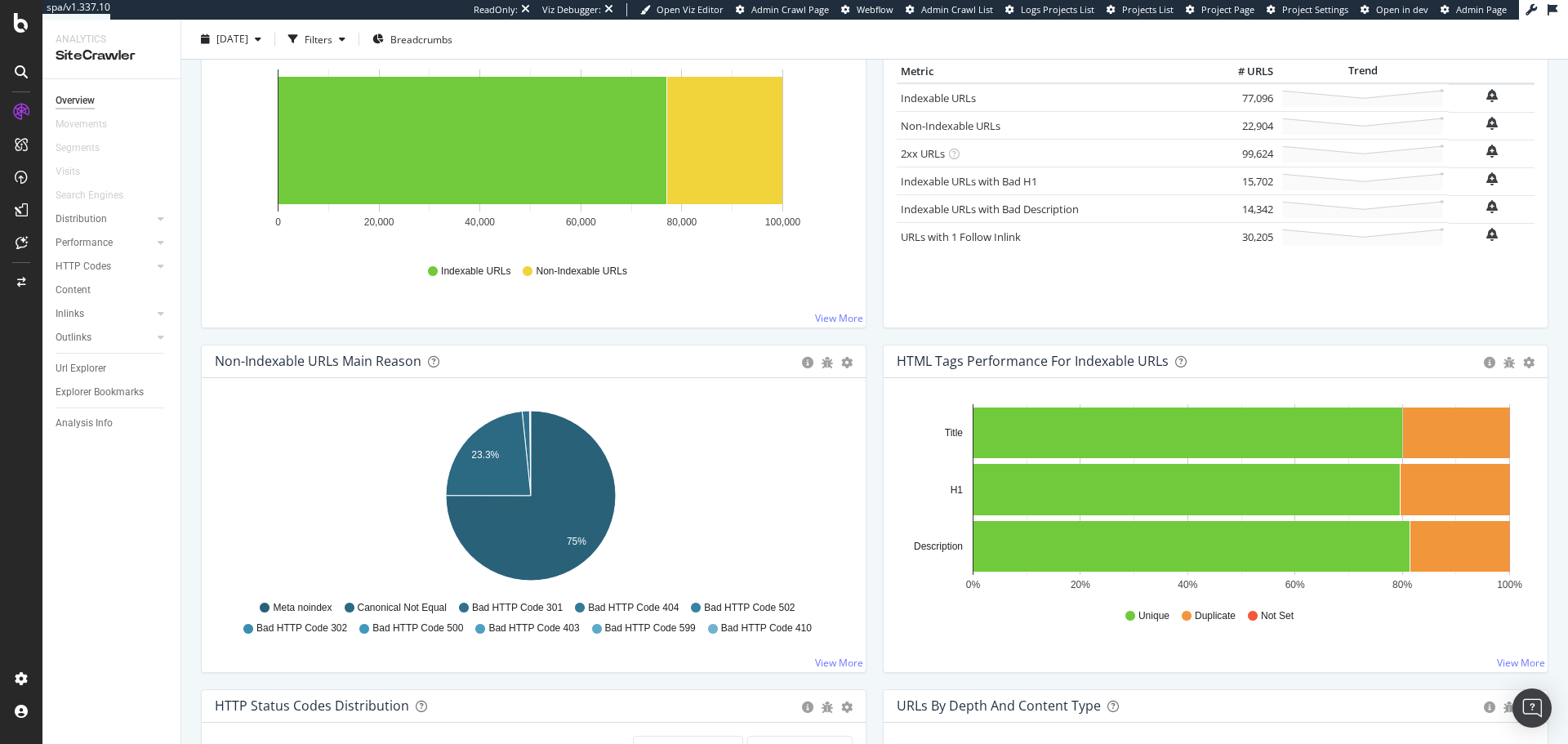
click at [21, 81] on div at bounding box center [21, 71] width 26 height 26
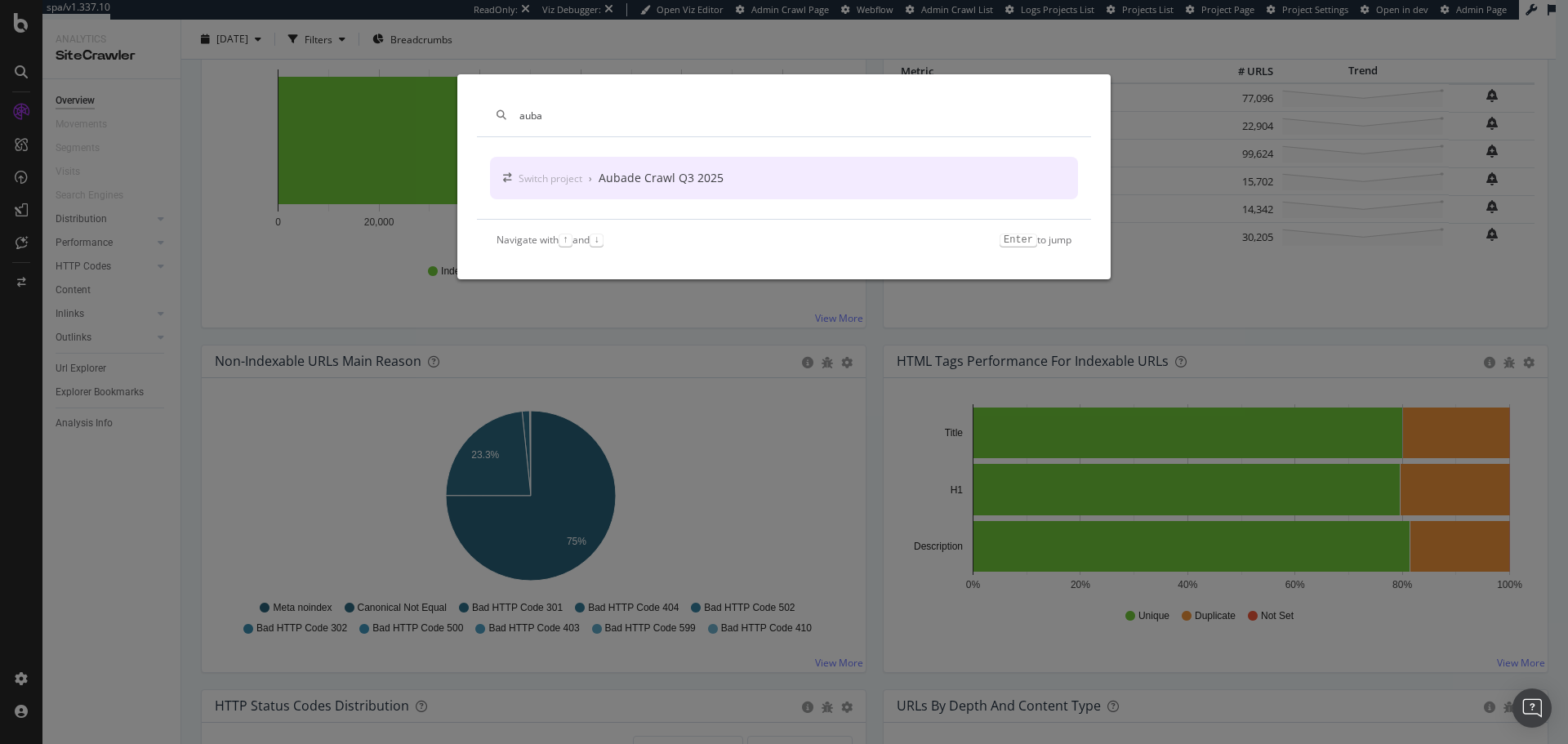
type input "auba"
click at [732, 198] on div "Switch project › Aubade Crawl Q3 2025" at bounding box center [784, 179] width 588 height 43
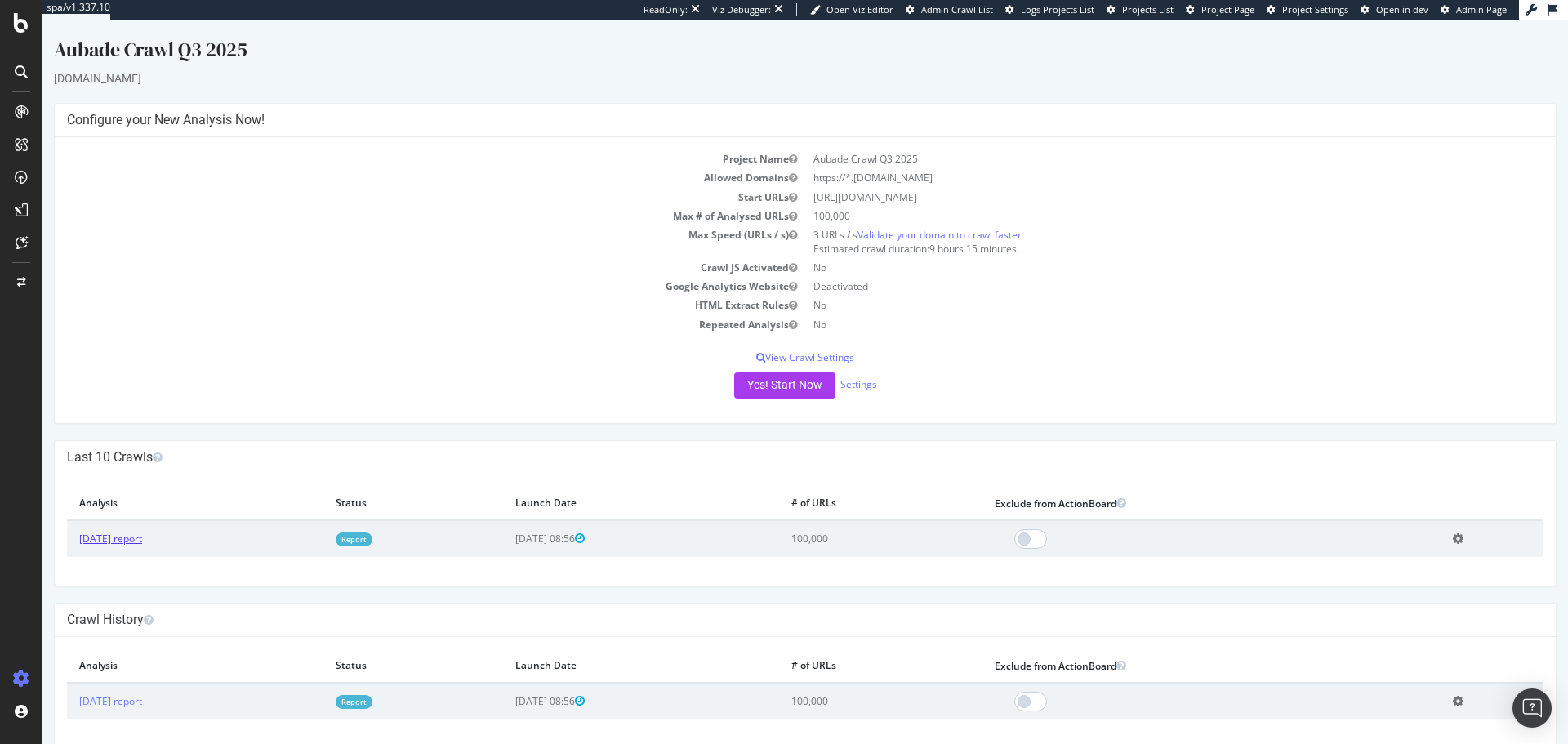
click at [142, 544] on link "[DATE] report" at bounding box center [111, 539] width 63 height 14
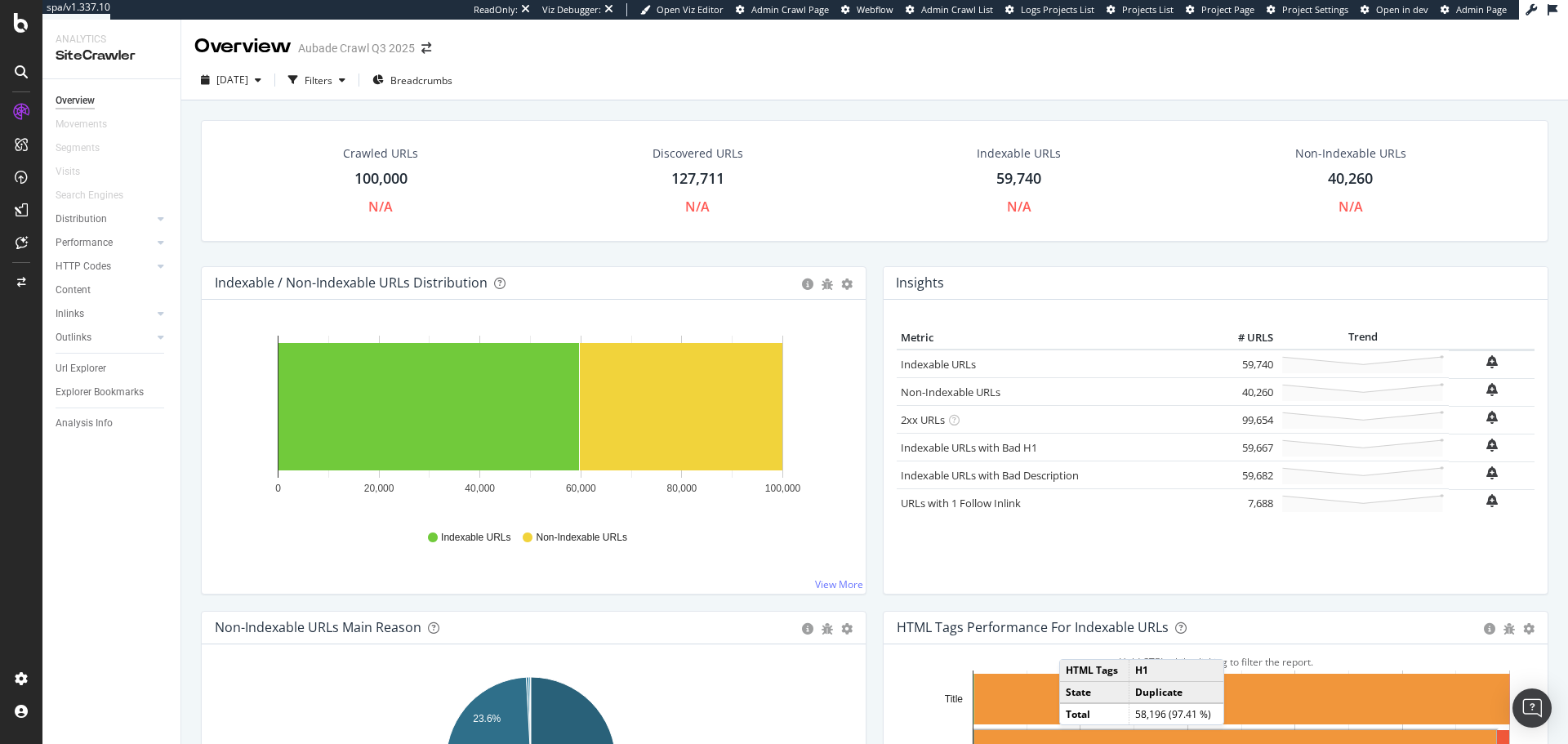
click at [7, 61] on div at bounding box center [21, 71] width 39 height 26
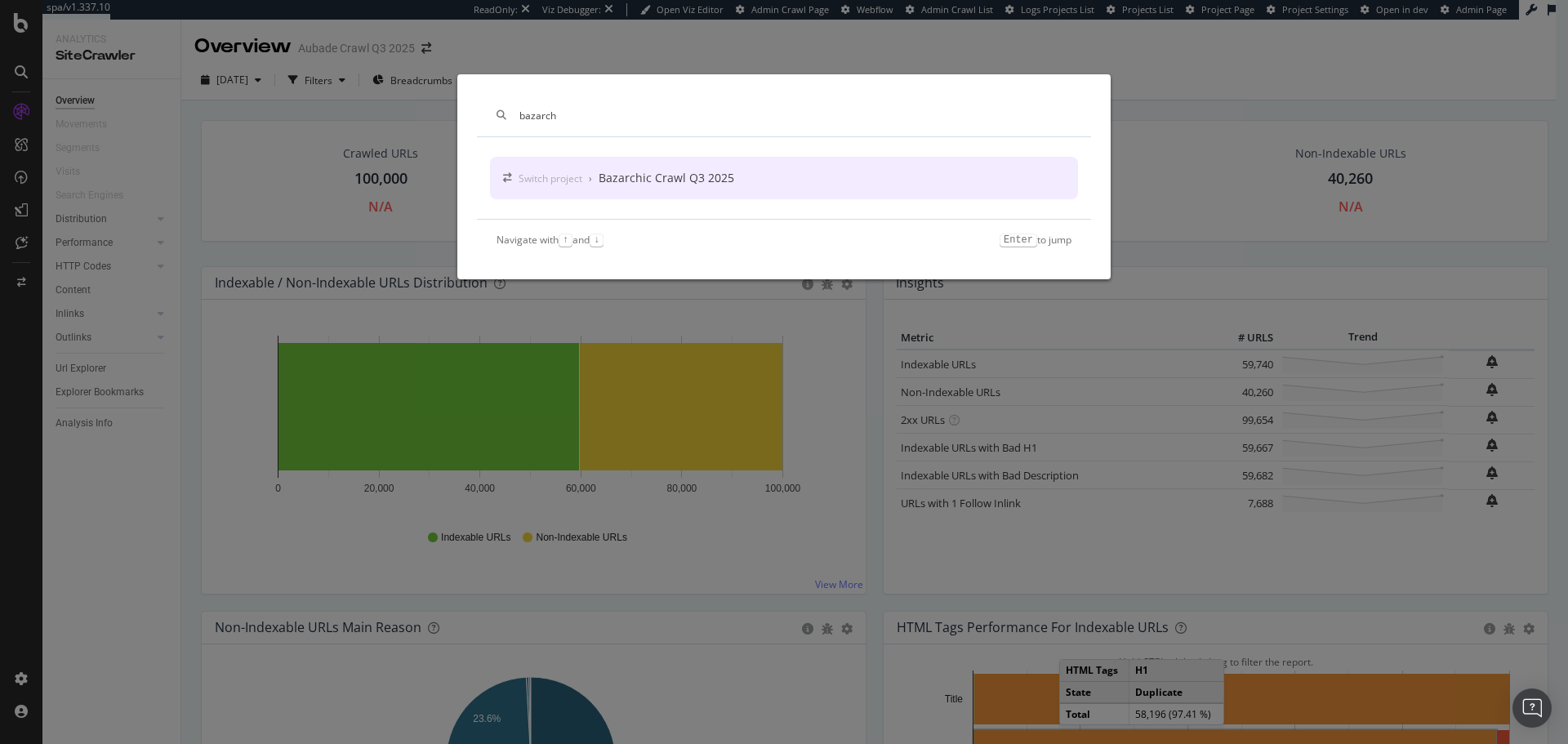
type input "bazarch"
click at [742, 173] on div "Switch project › Bazarchic Crawl Q3 2025" at bounding box center [784, 179] width 588 height 43
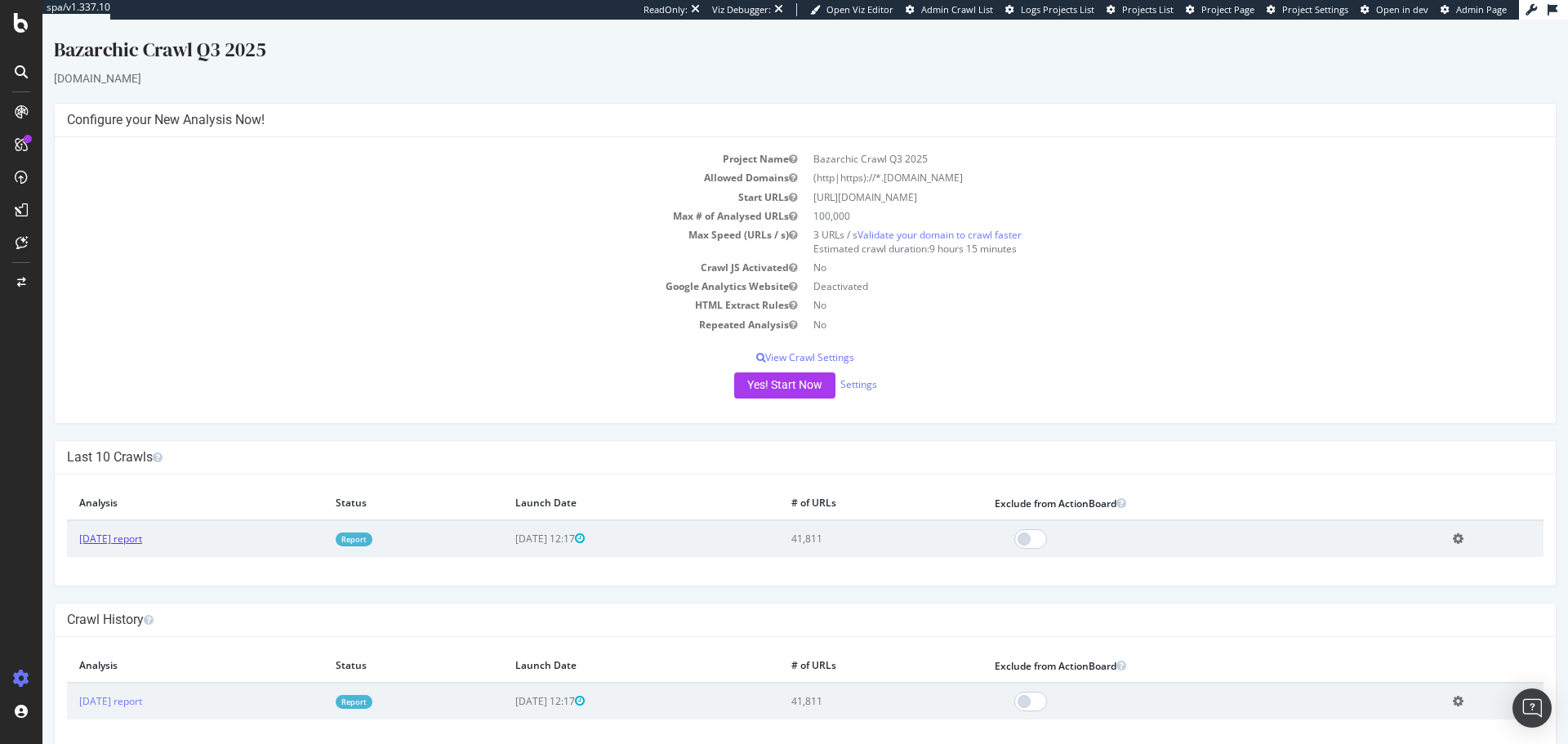
click at [142, 545] on link "[DATE] report" at bounding box center [111, 539] width 63 height 14
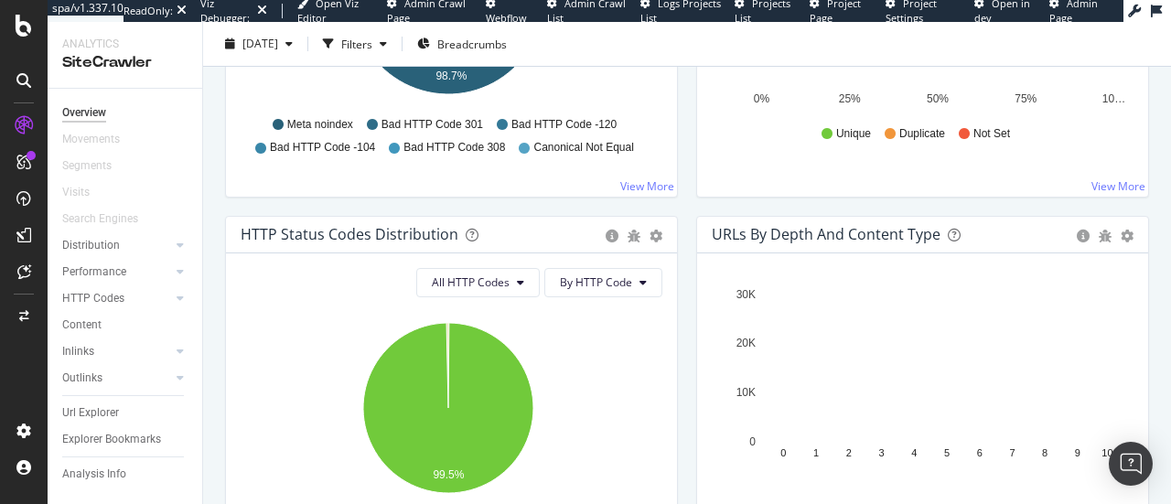
scroll to position [827, 0]
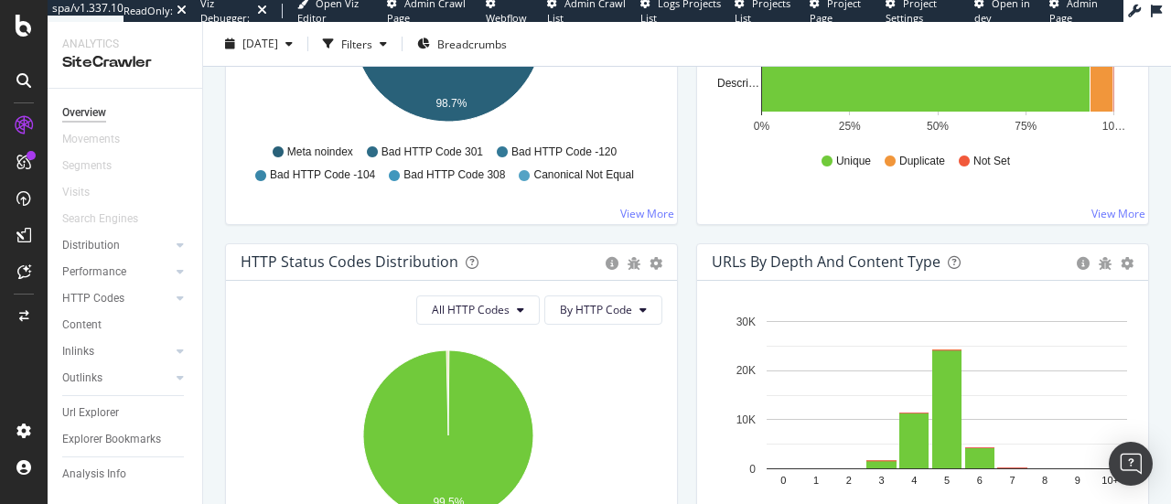
click at [24, 85] on icon at bounding box center [23, 80] width 15 height 15
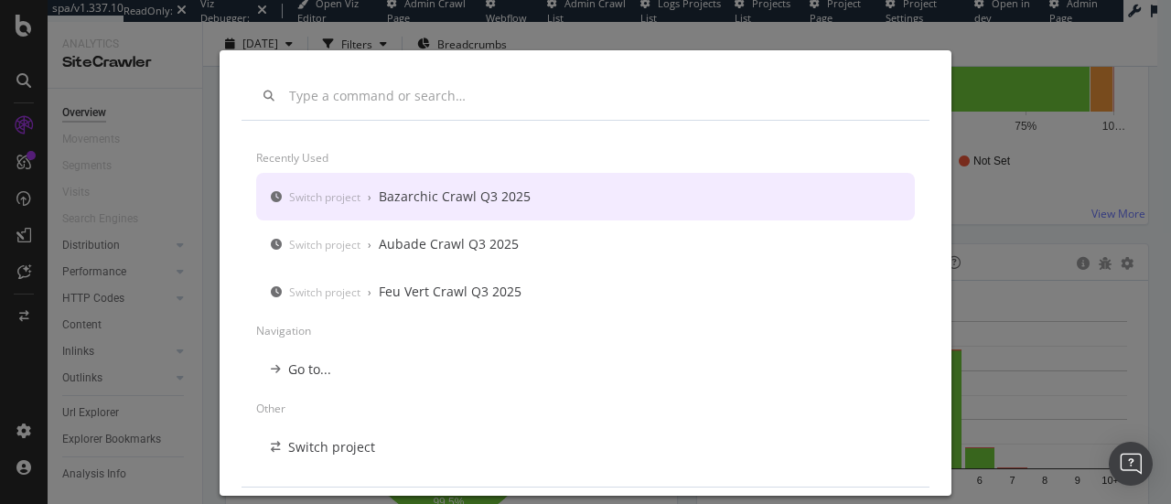
click at [402, 103] on input "modal" at bounding box center [598, 97] width 618 height 16
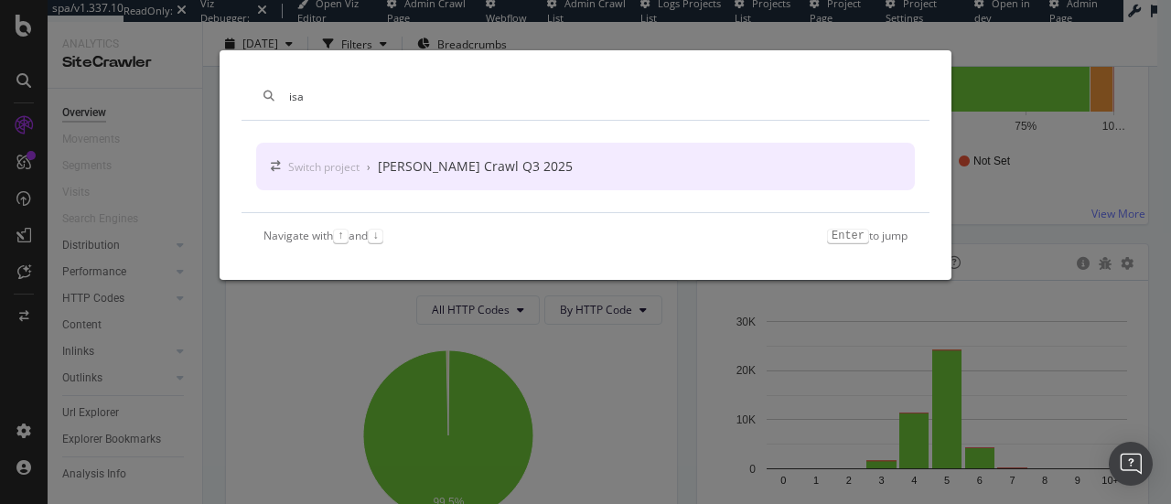
type input "isa"
click at [569, 161] on div "Switch project › [PERSON_NAME] Crawl Q3 2025" at bounding box center [585, 167] width 659 height 48
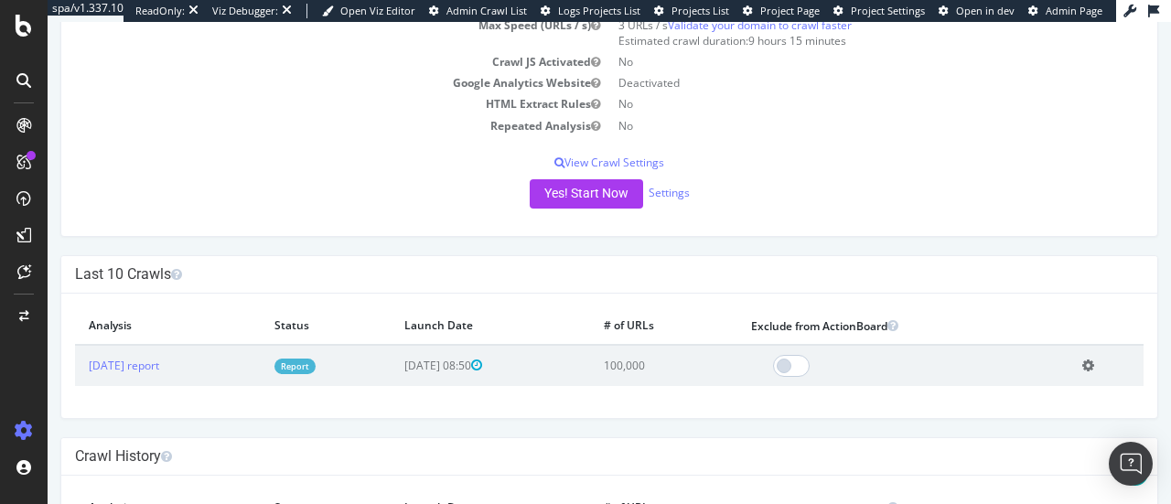
scroll to position [254, 0]
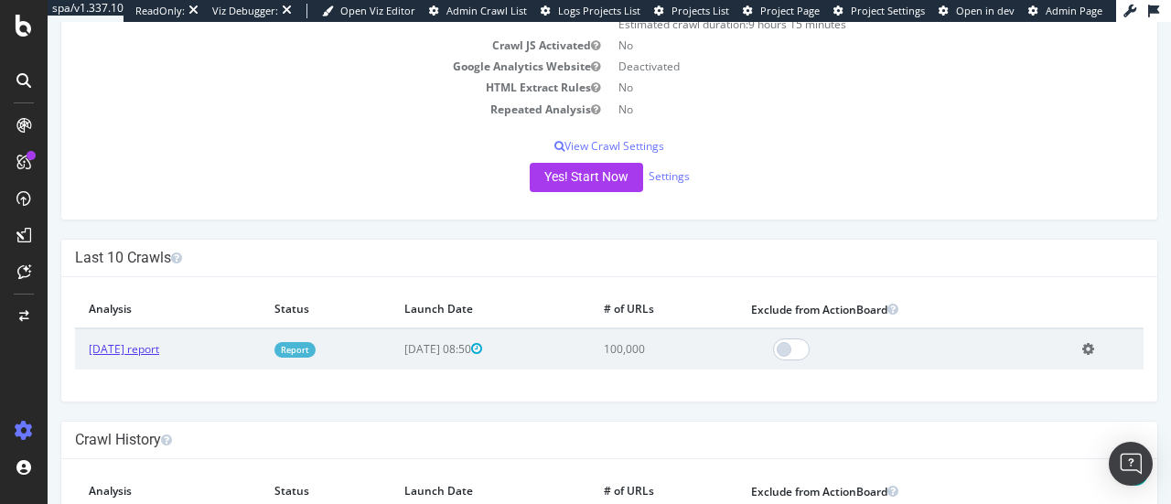
click at [146, 343] on link "[DATE] report" at bounding box center [124, 349] width 70 height 16
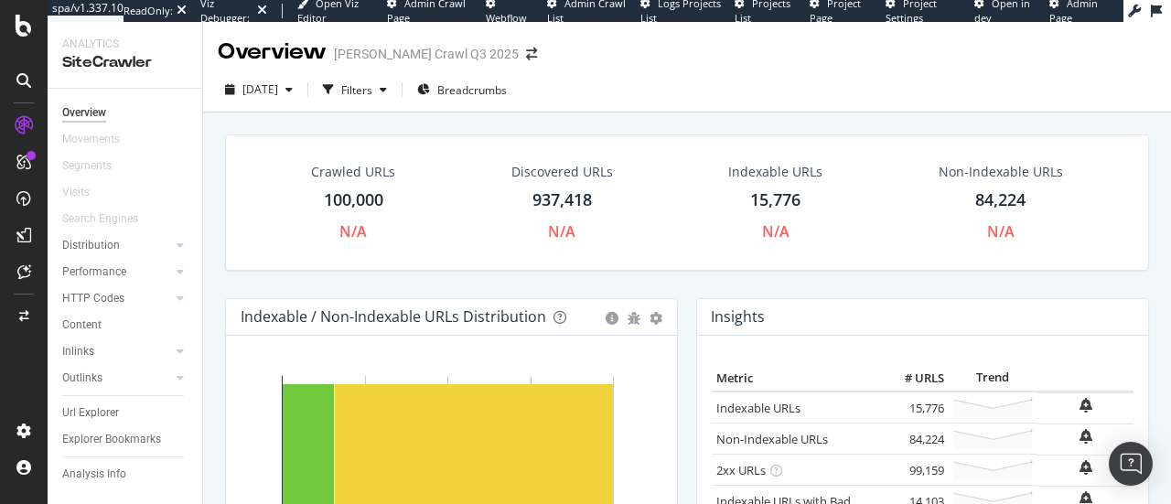
click at [24, 80] on icon at bounding box center [23, 80] width 15 height 15
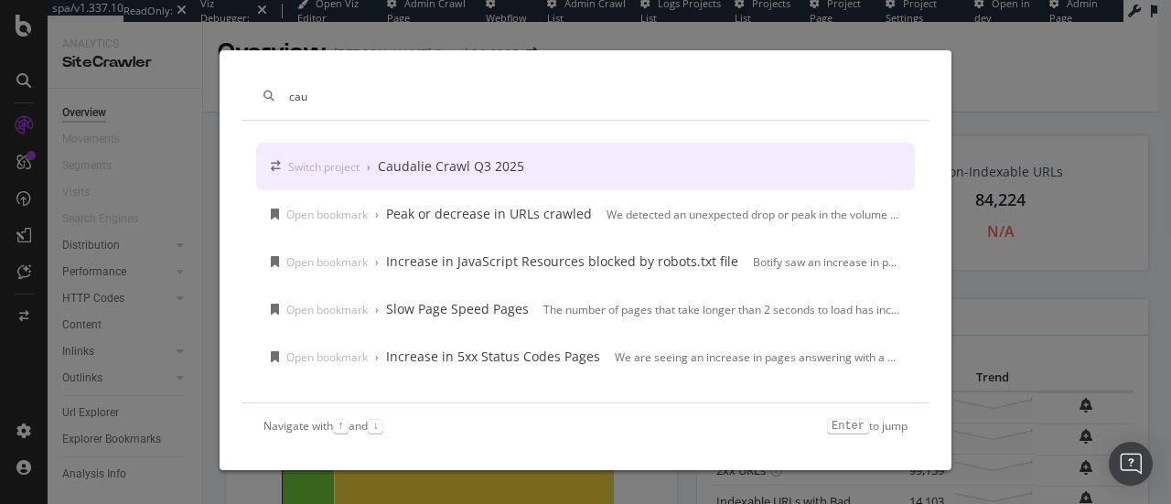
type input "cau"
click at [510, 163] on div "Caudalie Crawl Q3 2025" at bounding box center [451, 166] width 146 height 18
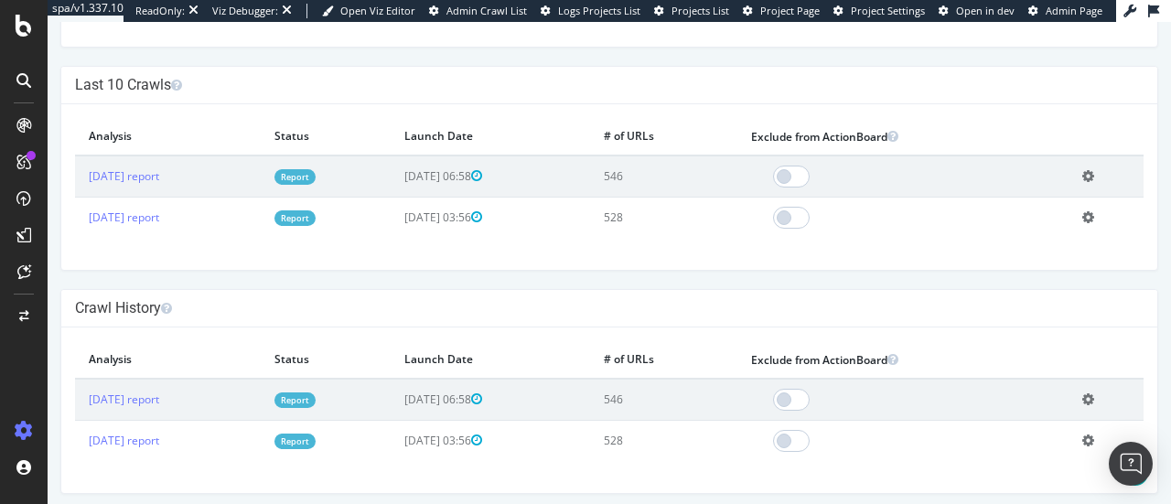
scroll to position [454, 0]
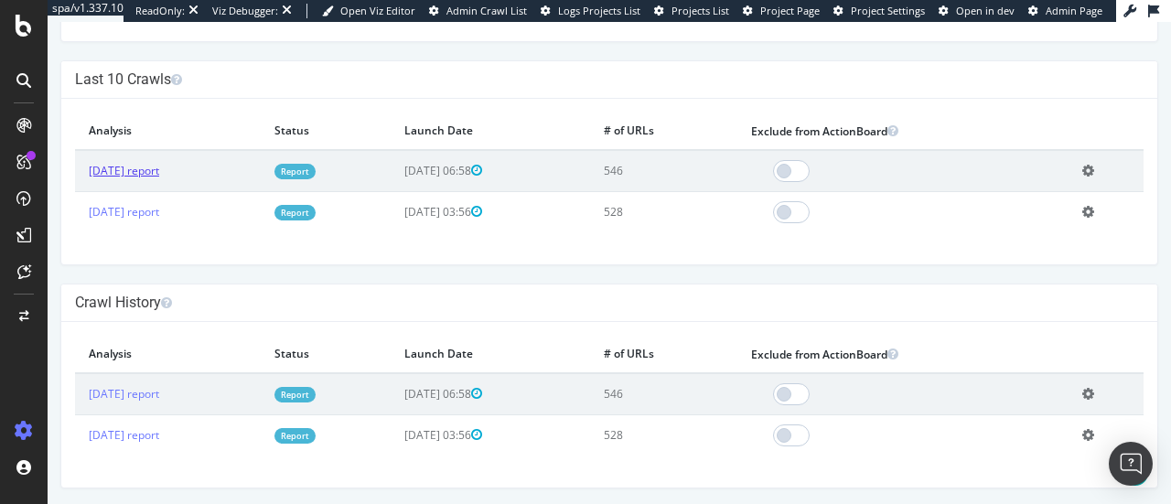
click at [159, 166] on link "[DATE] report" at bounding box center [124, 171] width 70 height 16
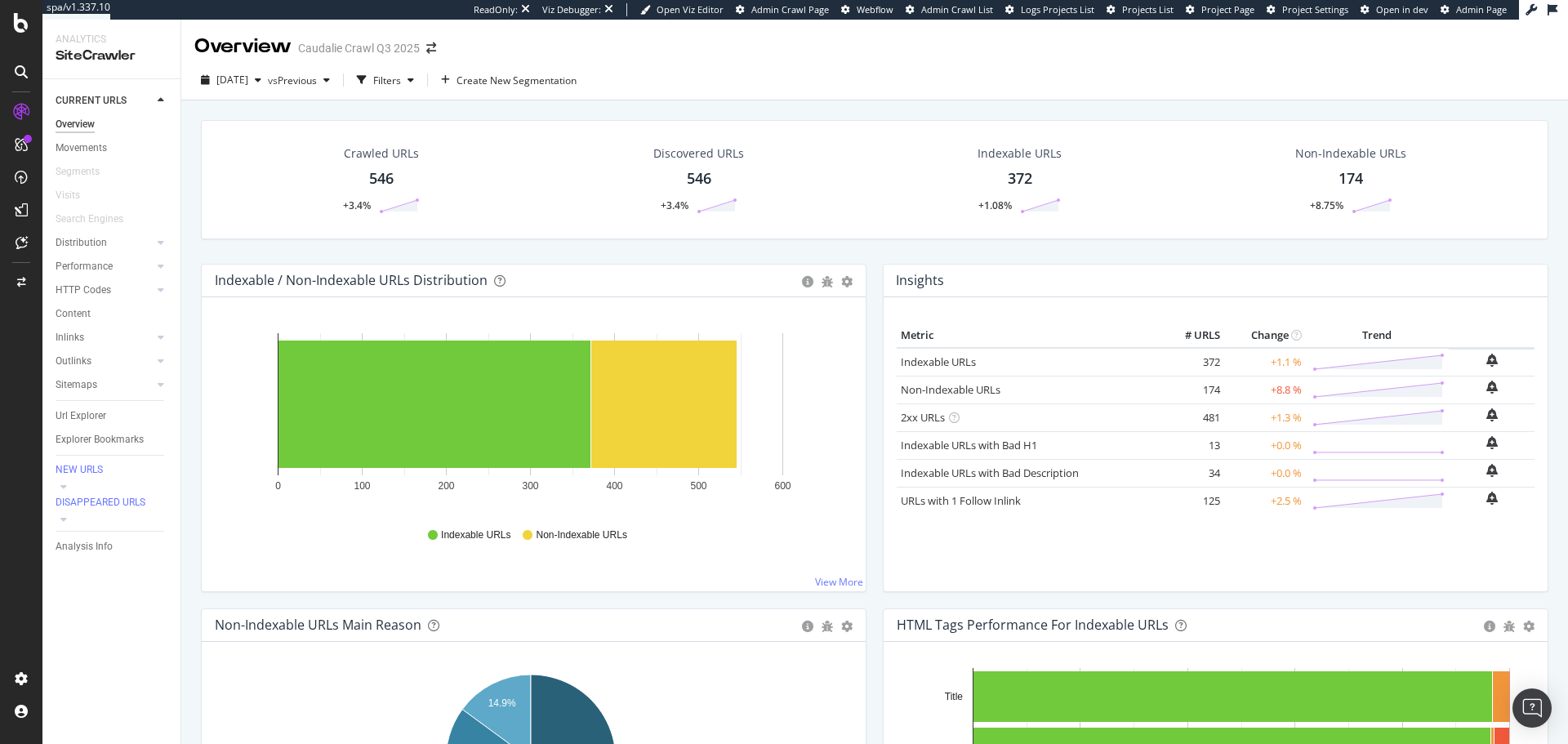
click at [25, 79] on div at bounding box center [21, 71] width 26 height 26
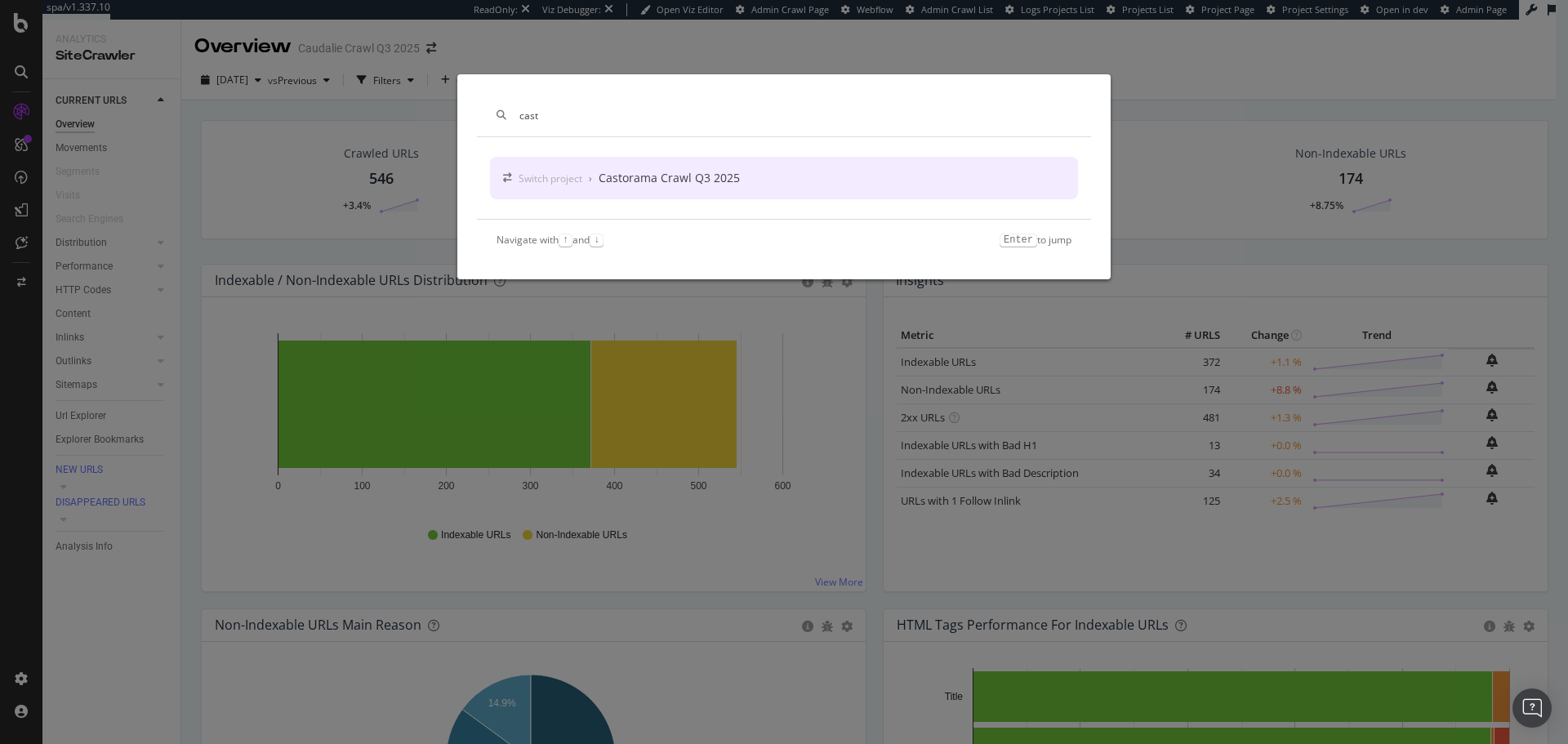
type input "cast"
click at [762, 173] on div "Switch project › Castorama Crawl Q3 2025" at bounding box center [784, 179] width 588 height 43
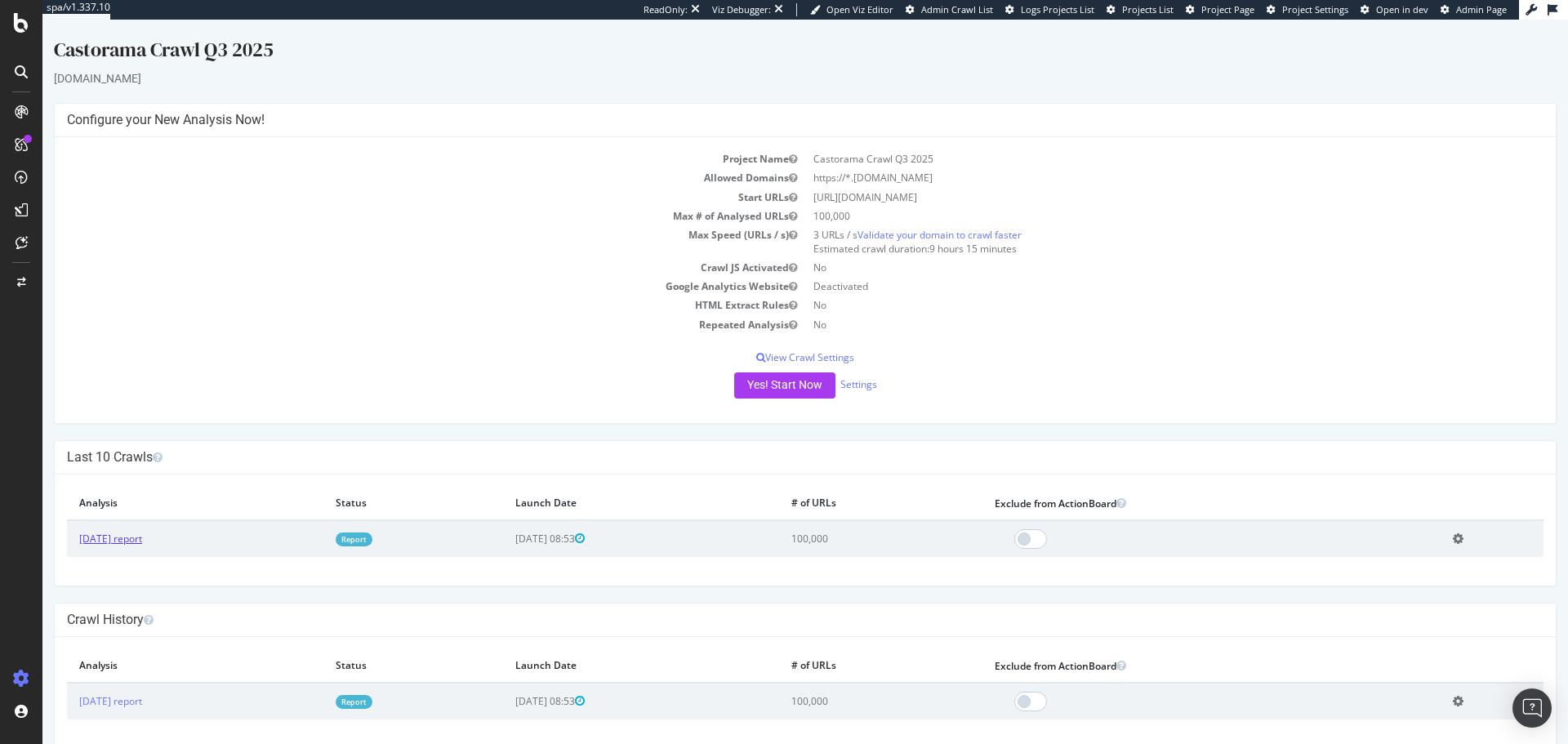
click at [142, 536] on link "[DATE] report" at bounding box center [111, 539] width 63 height 14
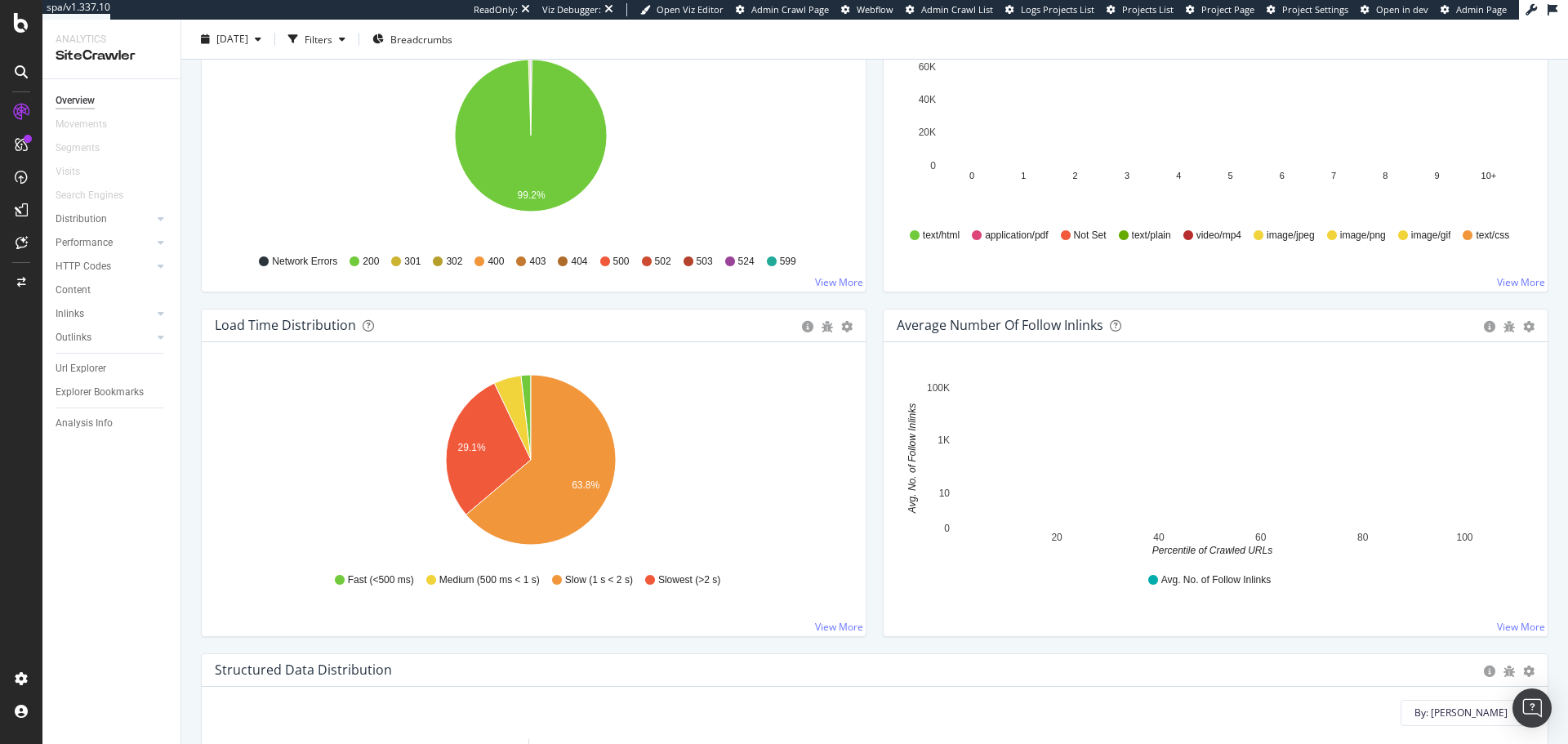
scroll to position [992, 0]
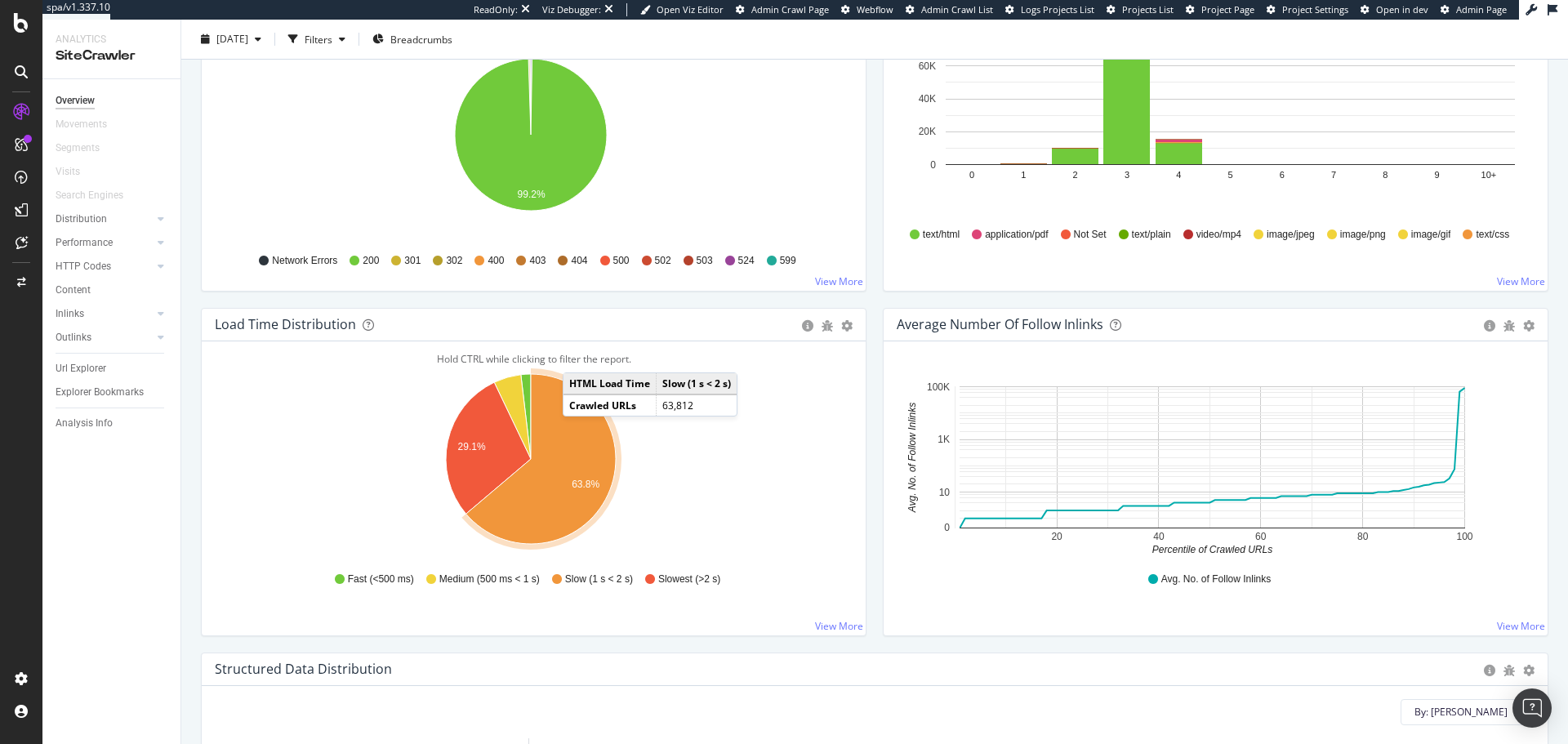
click at [19, 73] on icon at bounding box center [21, 71] width 13 height 13
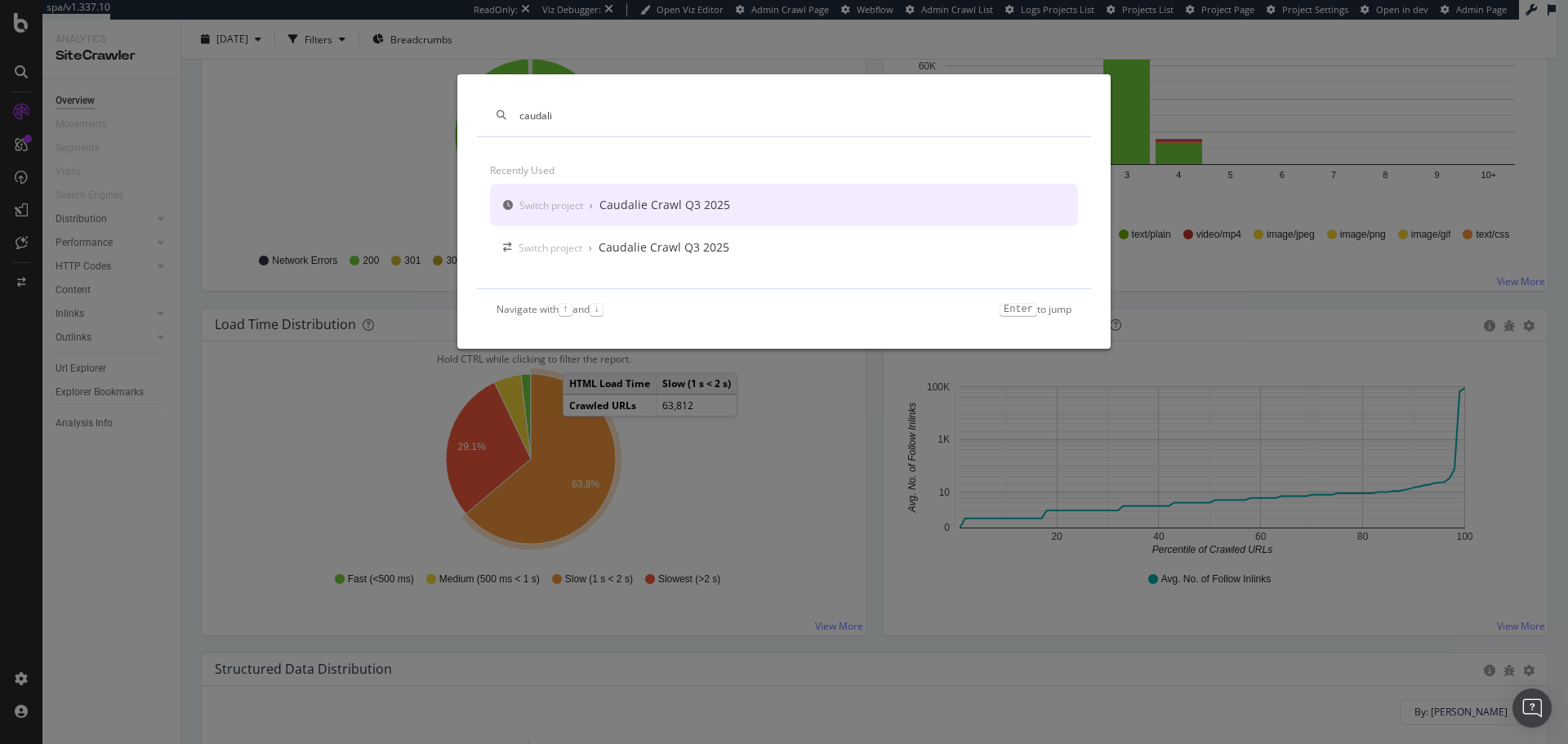
type input "caudali"
click at [735, 207] on div "Switch project › Caudalie Crawl Q3 2025" at bounding box center [784, 205] width 588 height 43
